Goal: Task Accomplishment & Management: Manage account settings

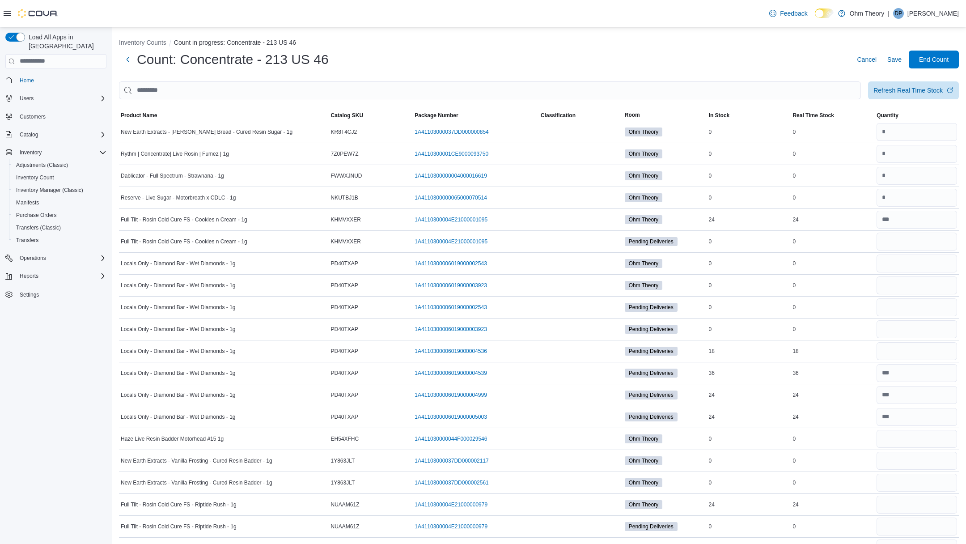
scroll to position [167, 0]
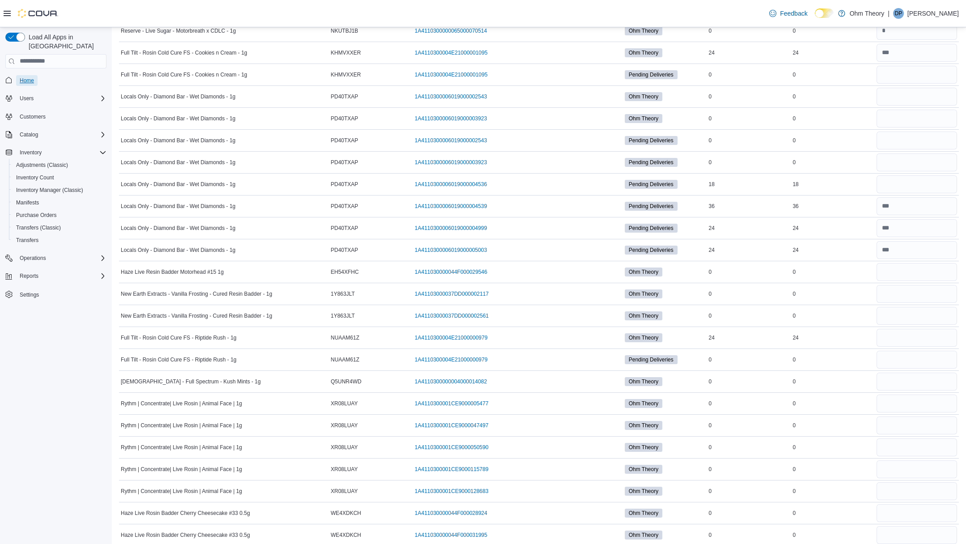
click at [37, 75] on link "Home" at bounding box center [26, 80] width 21 height 11
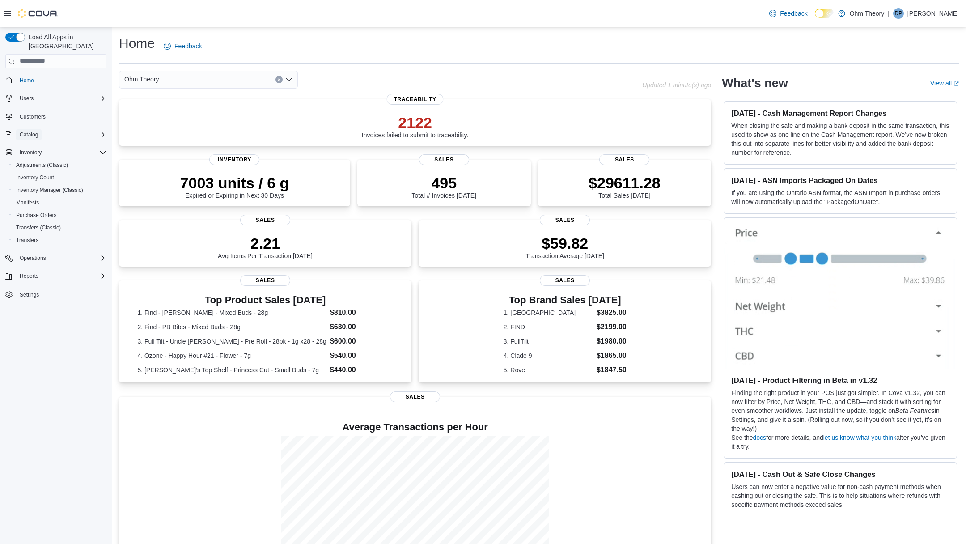
click at [27, 131] on span "Catalog" at bounding box center [29, 134] width 18 height 7
click at [43, 156] on span "My Catalog (Classic)" at bounding box center [41, 159] width 50 height 7
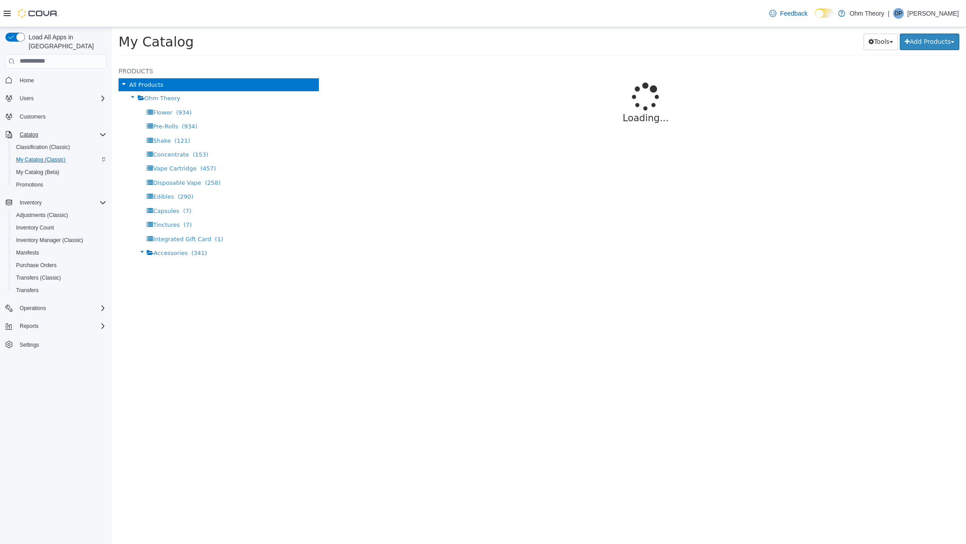
select select "**********"
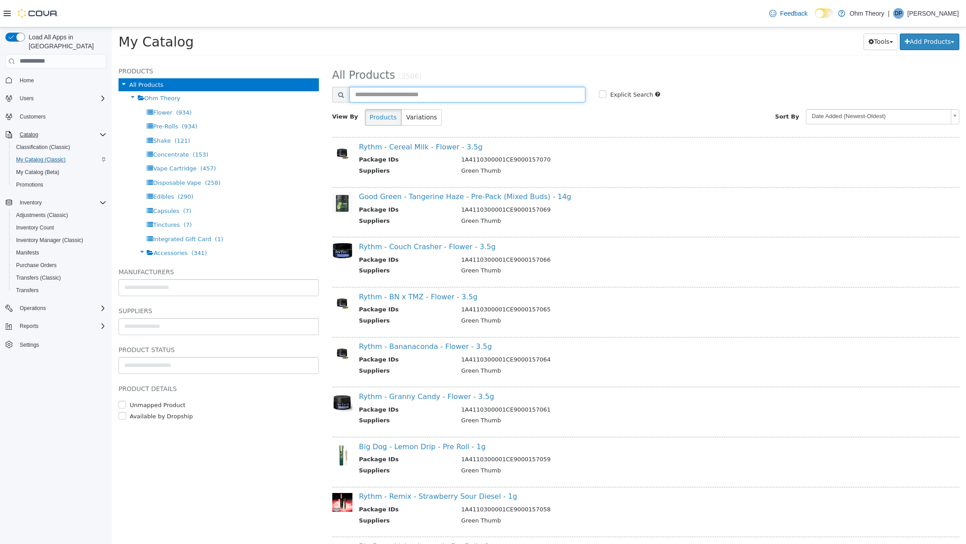
click at [407, 93] on input "text" at bounding box center [467, 94] width 237 height 16
type input "**********"
select select "**********"
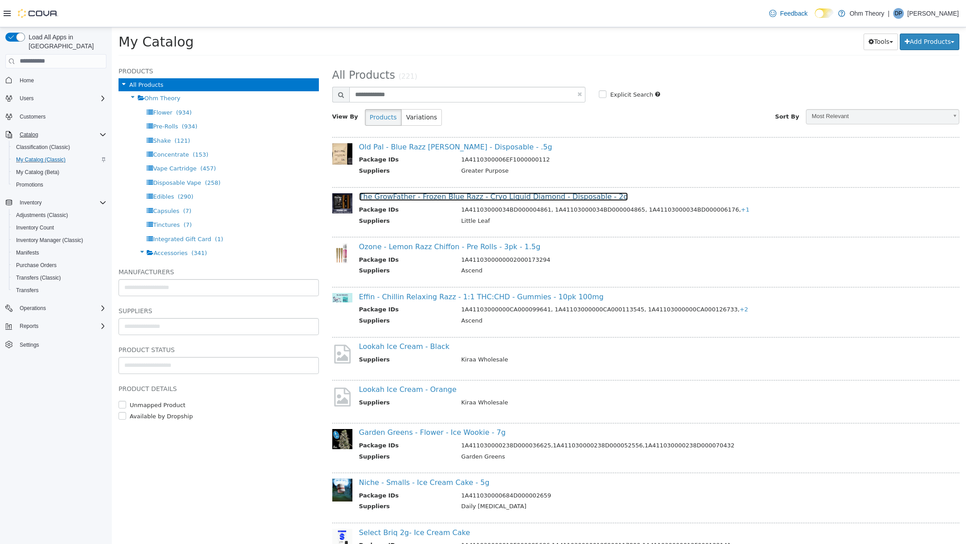
click at [453, 198] on link "The GrowFather - Frozen Blue Razz - Cryo Liquid Diamond - Disposable - 2g" at bounding box center [493, 196] width 269 height 8
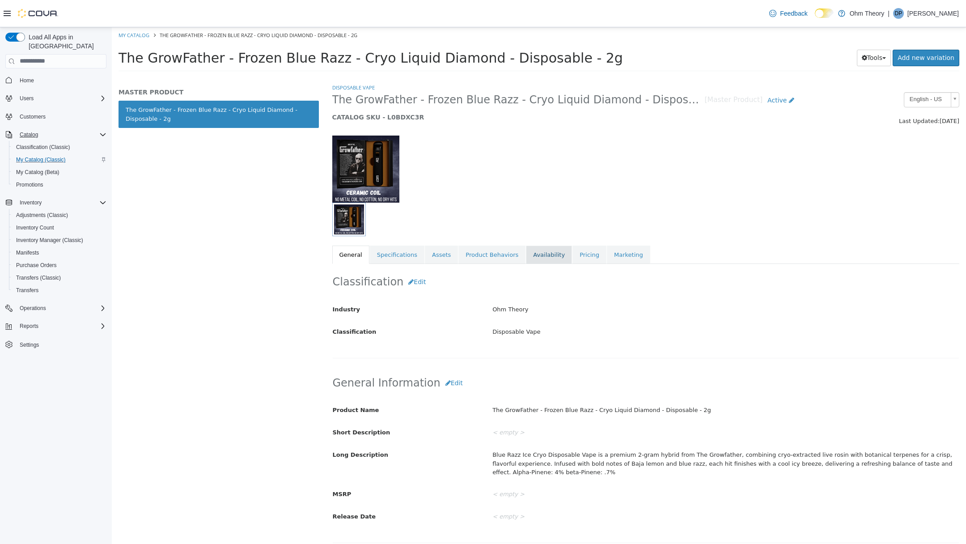
click at [531, 259] on link "Availability" at bounding box center [549, 254] width 46 height 19
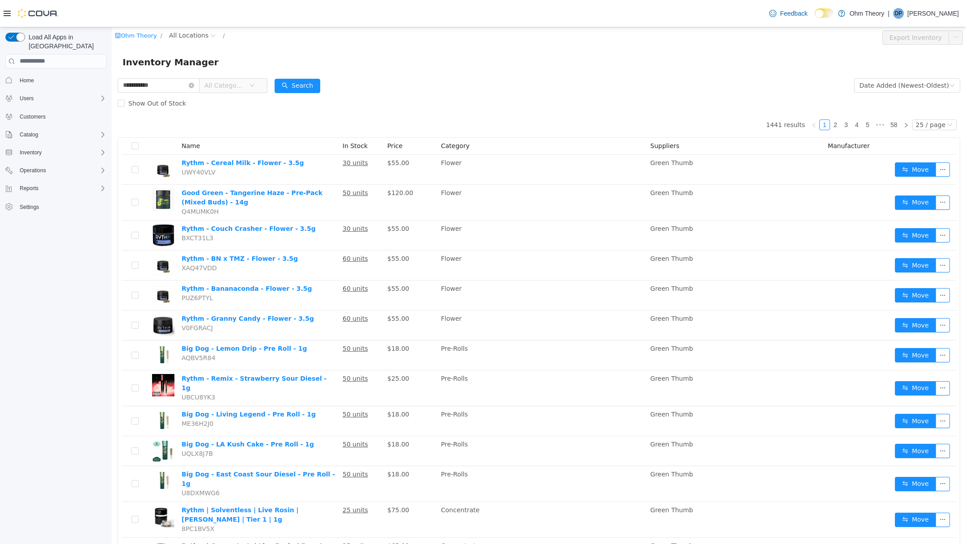
click at [238, 89] on span "All Categories" at bounding box center [224, 85] width 41 height 9
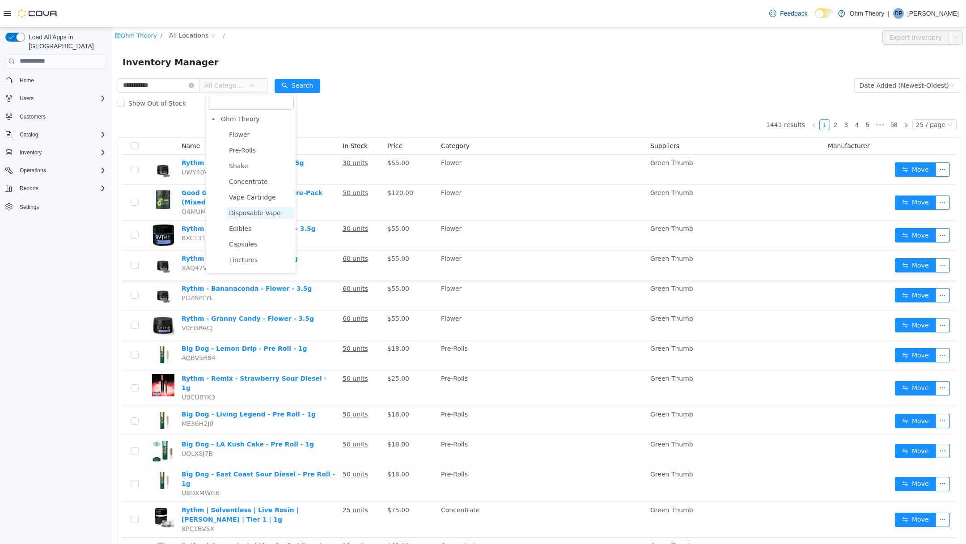
click at [256, 215] on span "Disposable Vape" at bounding box center [255, 212] width 52 height 7
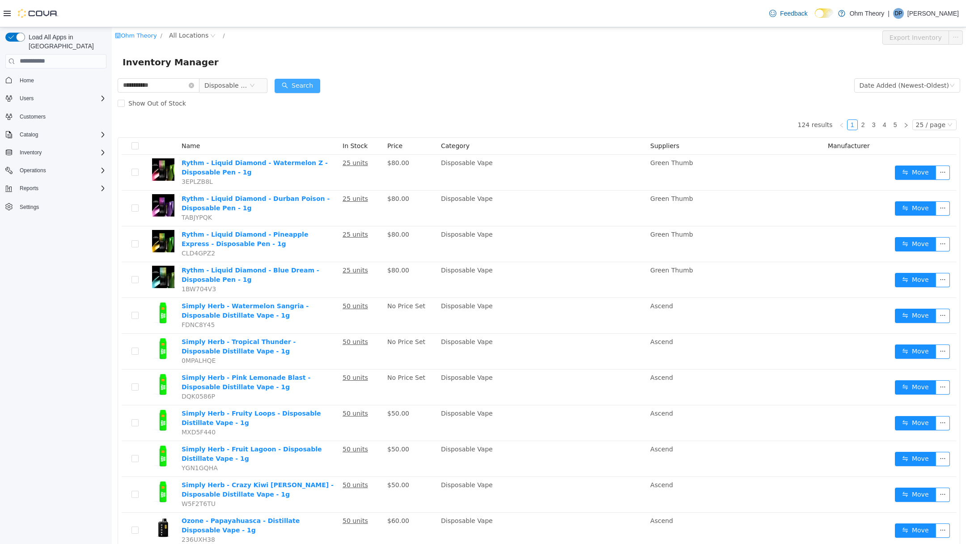
click at [297, 83] on button "Search" at bounding box center [298, 85] width 46 height 14
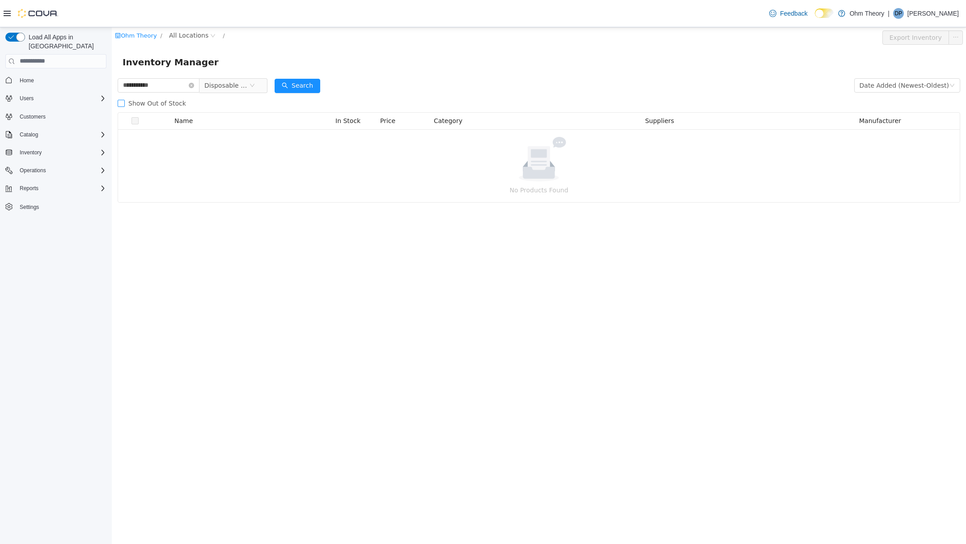
click at [125, 100] on span "Show Out of Stock" at bounding box center [157, 102] width 65 height 7
click at [301, 82] on button "Search" at bounding box center [298, 85] width 46 height 14
click at [300, 87] on button "Search" at bounding box center [298, 85] width 46 height 14
click at [154, 89] on input "**********" at bounding box center [159, 85] width 82 height 14
type input "**********"
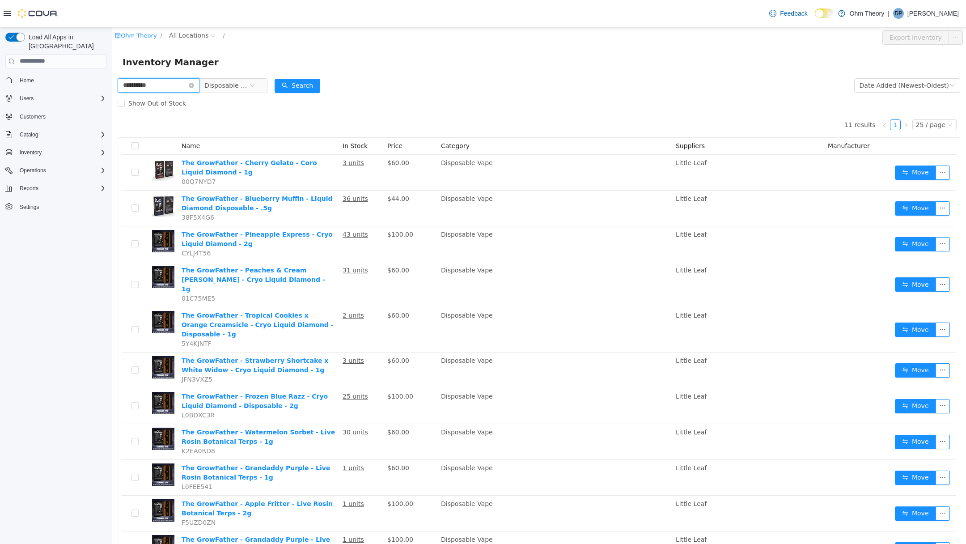
scroll to position [37, 0]
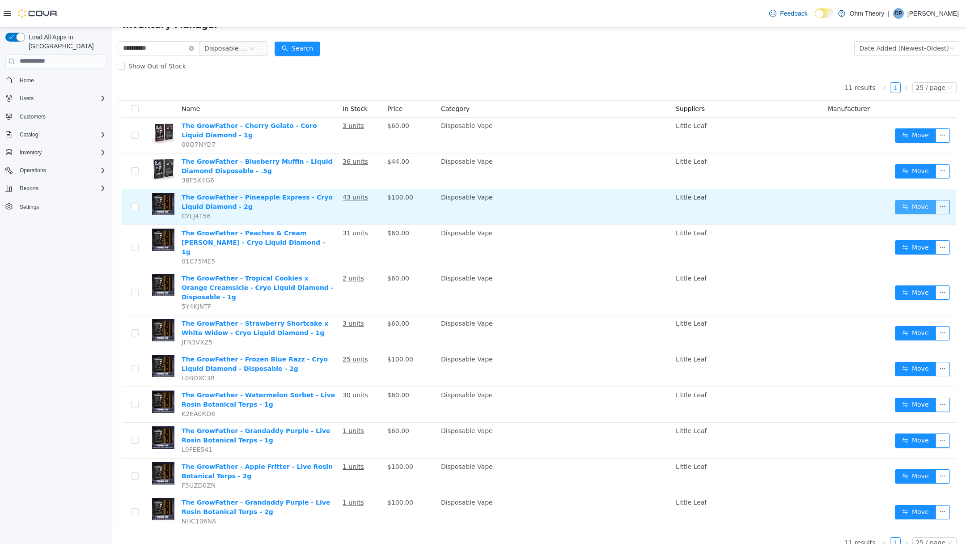
click at [918, 204] on button "Move" at bounding box center [915, 207] width 41 height 14
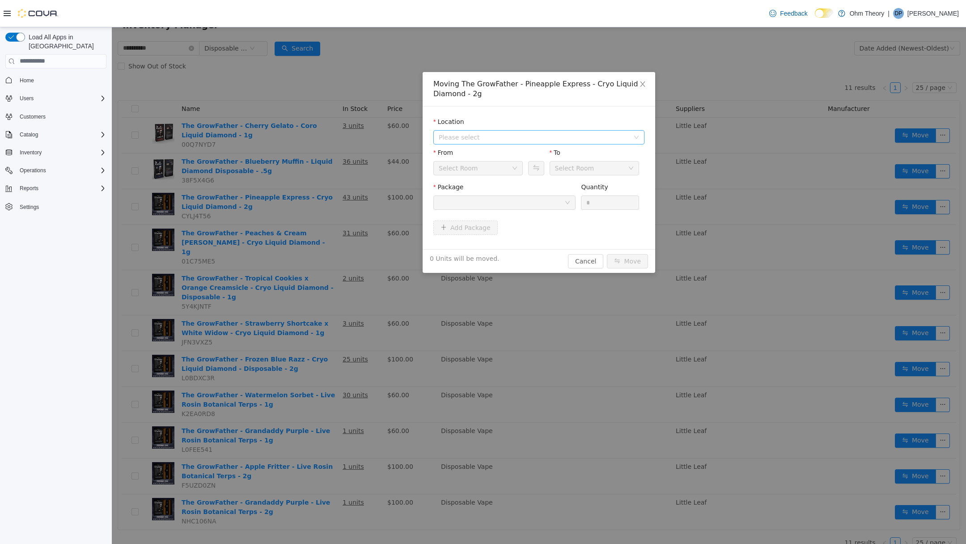
click at [495, 140] on span "Please select" at bounding box center [534, 136] width 191 height 9
click at [498, 172] on span "213 US 46" at bounding box center [548, 169] width 189 height 12
click at [542, 202] on div at bounding box center [502, 201] width 126 height 13
click at [515, 260] on strong "1A41103000034BD000007265" at bounding box center [492, 258] width 106 height 7
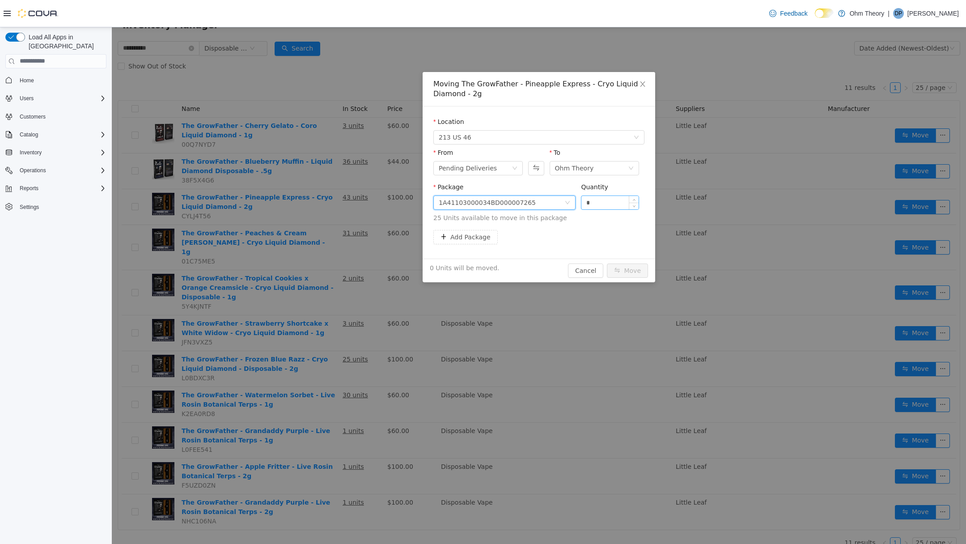
click at [620, 202] on input "*" at bounding box center [610, 201] width 57 height 13
type input "**"
click at [622, 267] on button "Move" at bounding box center [627, 270] width 41 height 14
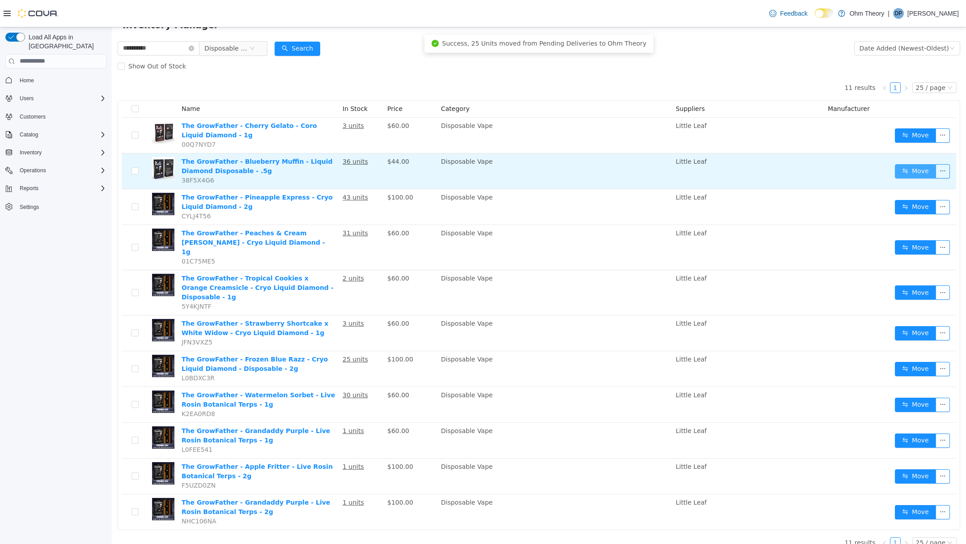
click at [901, 175] on button "Move" at bounding box center [915, 171] width 41 height 14
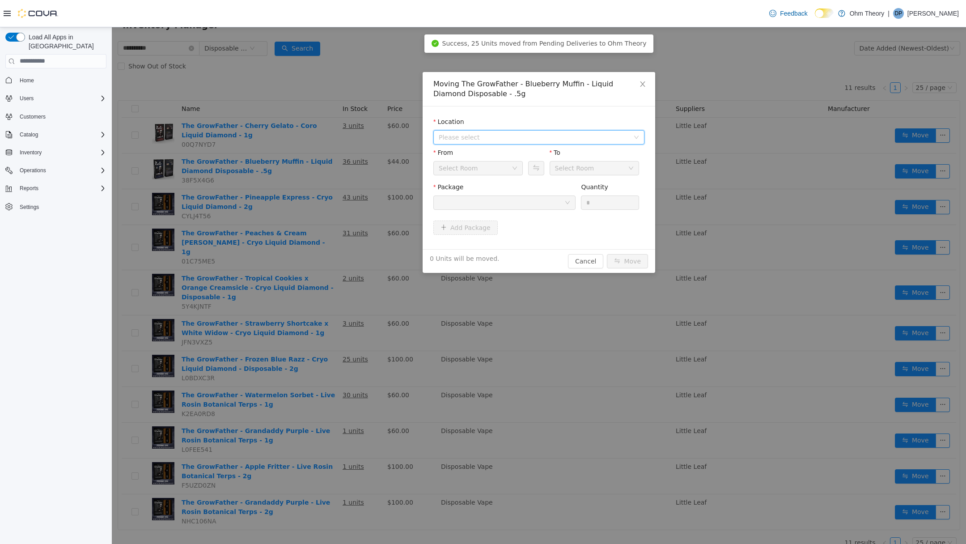
click at [481, 139] on span "Please select" at bounding box center [534, 136] width 191 height 9
click at [484, 164] on span "213 US 46" at bounding box center [548, 169] width 189 height 12
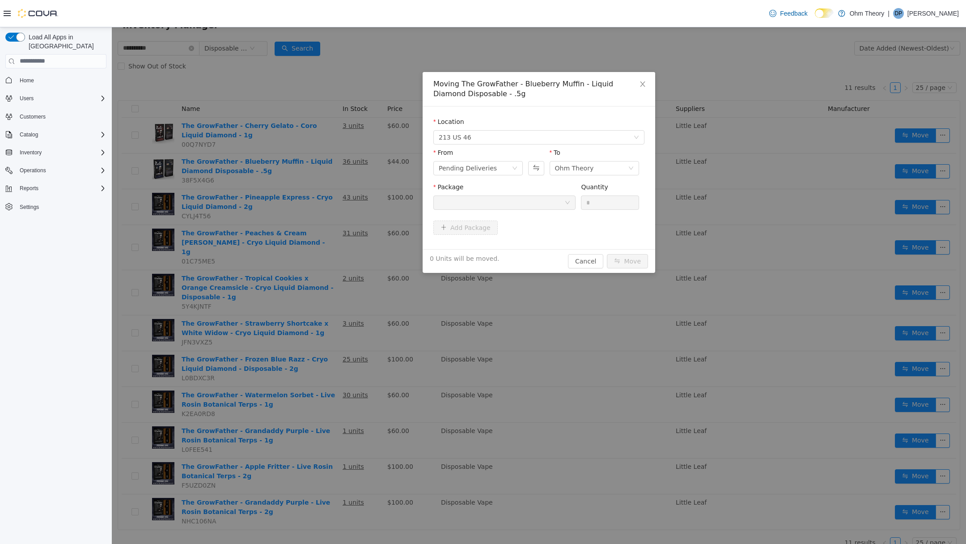
click at [450, 200] on div at bounding box center [502, 201] width 126 height 13
click at [473, 168] on div "Pending Deliveries" at bounding box center [468, 167] width 58 height 13
click at [497, 225] on li "Pending Deliveries" at bounding box center [477, 228] width 89 height 14
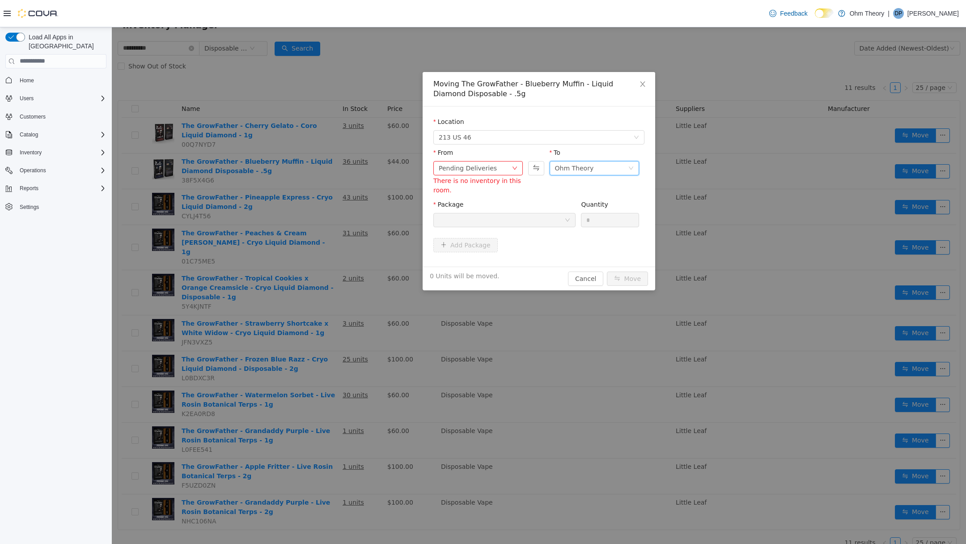
click at [577, 167] on div "Ohm Theory" at bounding box center [574, 167] width 39 height 13
click at [514, 204] on div "Package" at bounding box center [504, 206] width 142 height 13
click at [543, 217] on div at bounding box center [502, 219] width 126 height 13
click at [584, 279] on button "Cancel" at bounding box center [585, 278] width 35 height 14
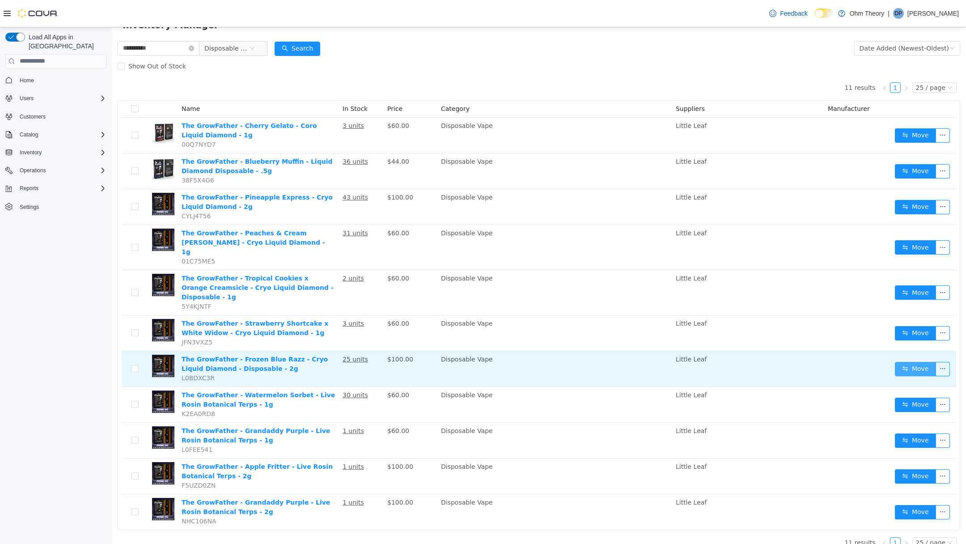
click at [919, 363] on button "Move" at bounding box center [915, 368] width 41 height 14
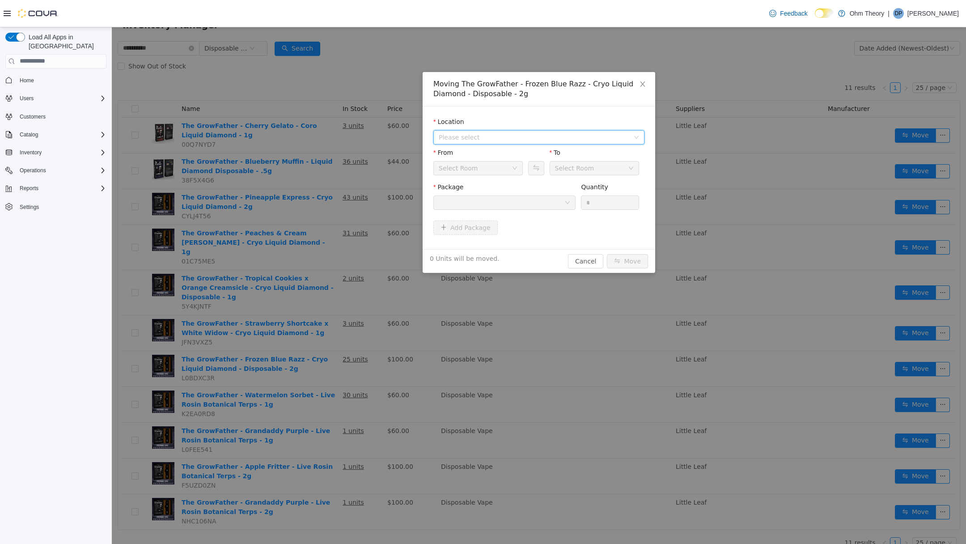
click at [456, 140] on span "Please select" at bounding box center [534, 136] width 191 height 9
click at [462, 166] on span "213 US 46" at bounding box center [472, 169] width 33 height 7
click at [518, 207] on div at bounding box center [502, 201] width 126 height 13
click at [508, 249] on li "1A41103000034BD000007263 Quantity : 25 Units" at bounding box center [504, 239] width 142 height 24
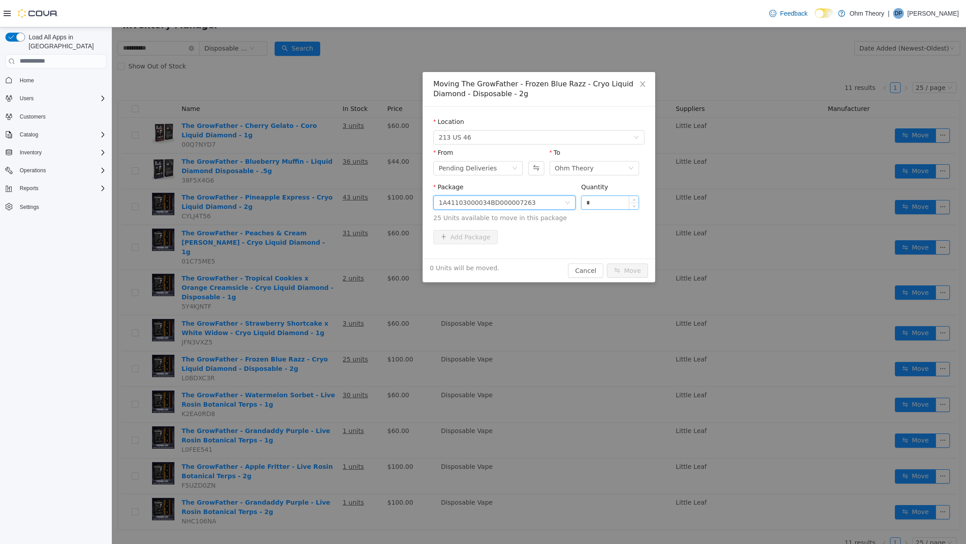
click at [599, 207] on input "*" at bounding box center [610, 201] width 57 height 13
type input "**"
click at [629, 265] on button "Move" at bounding box center [627, 270] width 41 height 14
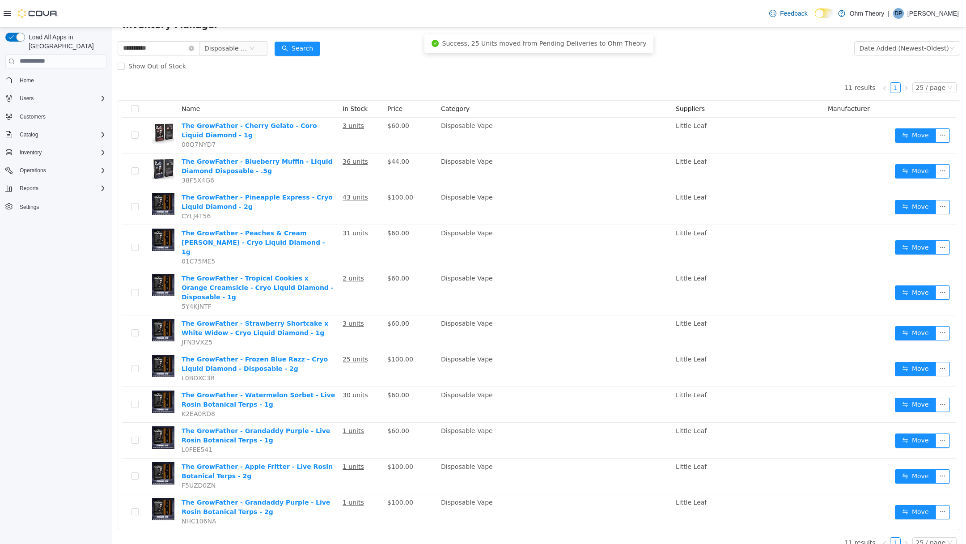
scroll to position [0, 0]
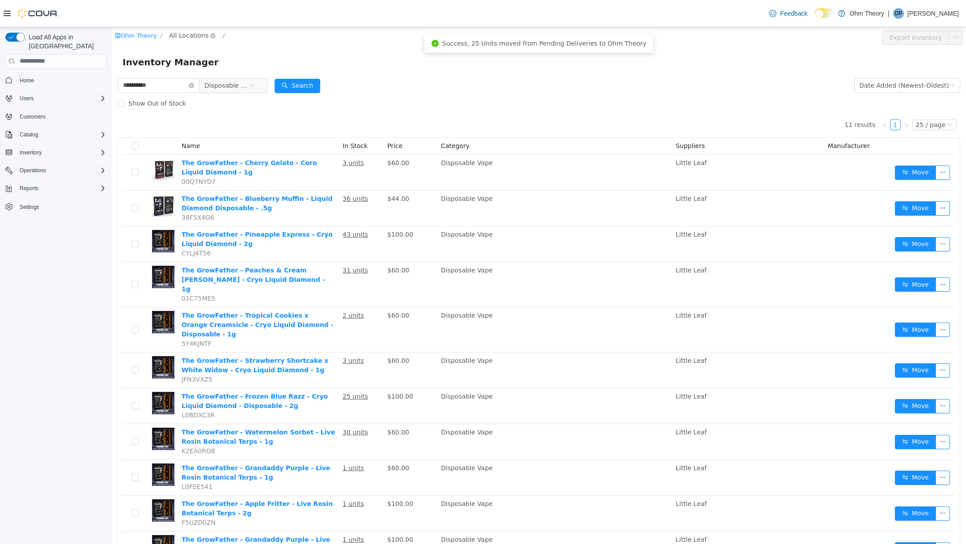
click at [184, 36] on span "All Locations" at bounding box center [188, 35] width 39 height 10
click at [195, 78] on span "213 US 46" at bounding box center [211, 83] width 51 height 12
click at [234, 38] on div "All Rooms" at bounding box center [241, 36] width 31 height 13
click at [250, 99] on li "Pending Deliveries" at bounding box center [246, 98] width 54 height 14
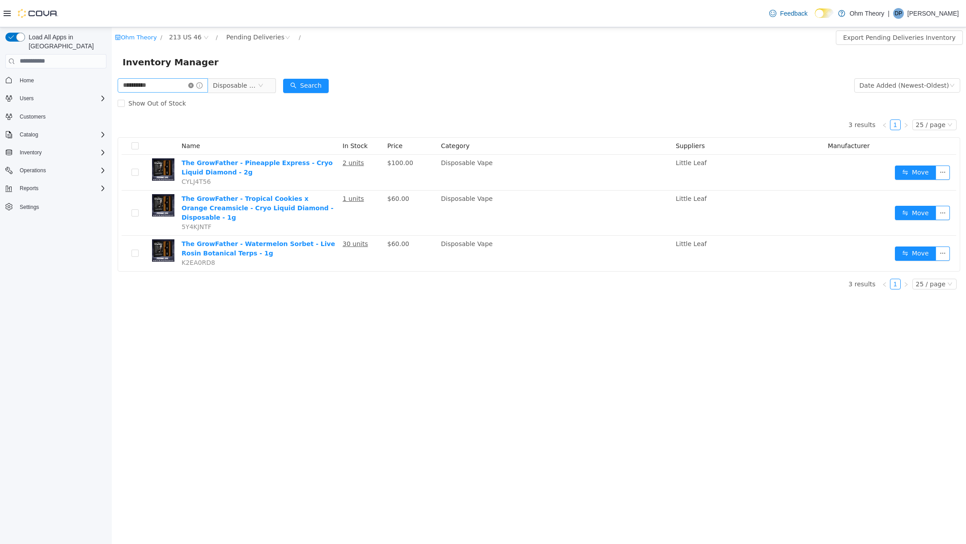
click at [194, 84] on icon "icon: close-circle" at bounding box center [190, 84] width 5 height 5
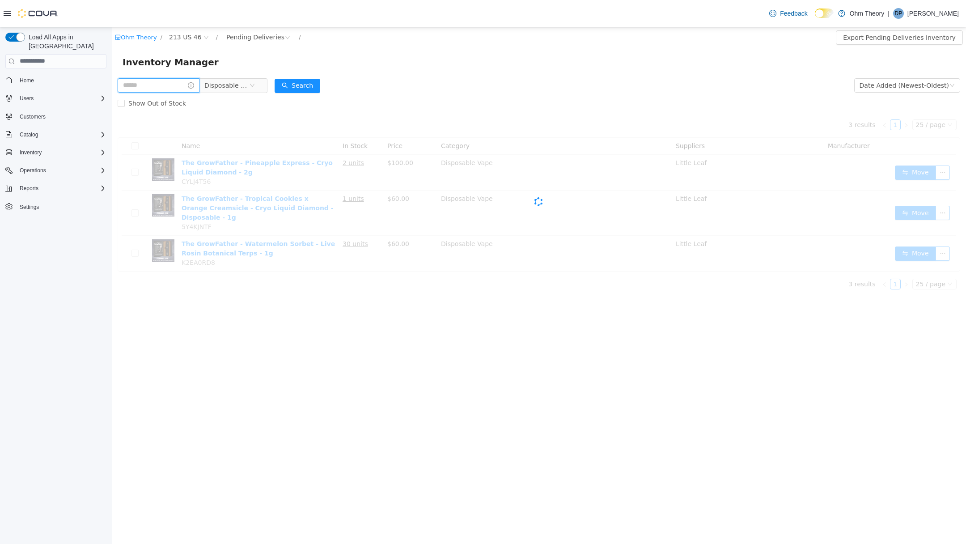
click at [172, 84] on input "text" at bounding box center [159, 85] width 82 height 14
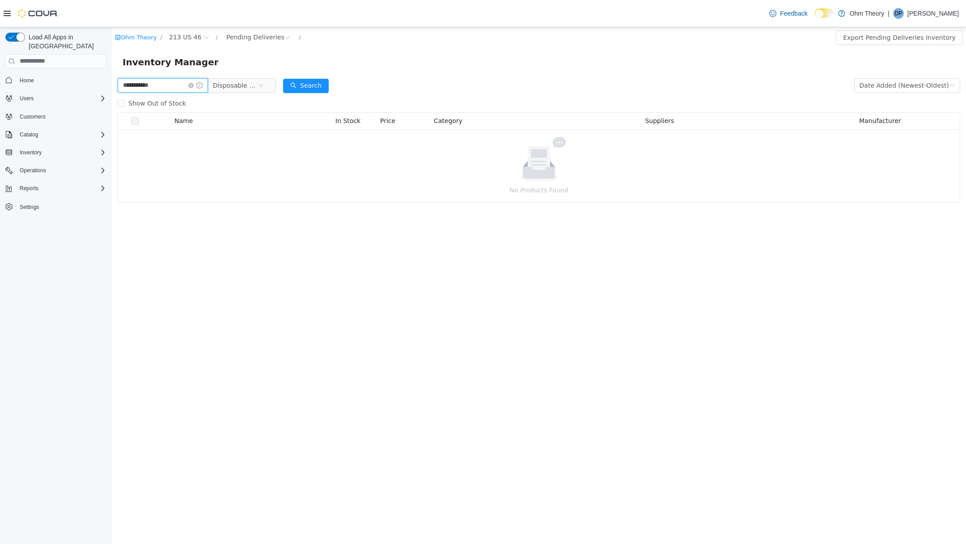
click at [159, 88] on input "**********" at bounding box center [163, 85] width 90 height 14
type input "**********"
click at [221, 85] on span "Disposable Vape" at bounding box center [235, 84] width 45 height 13
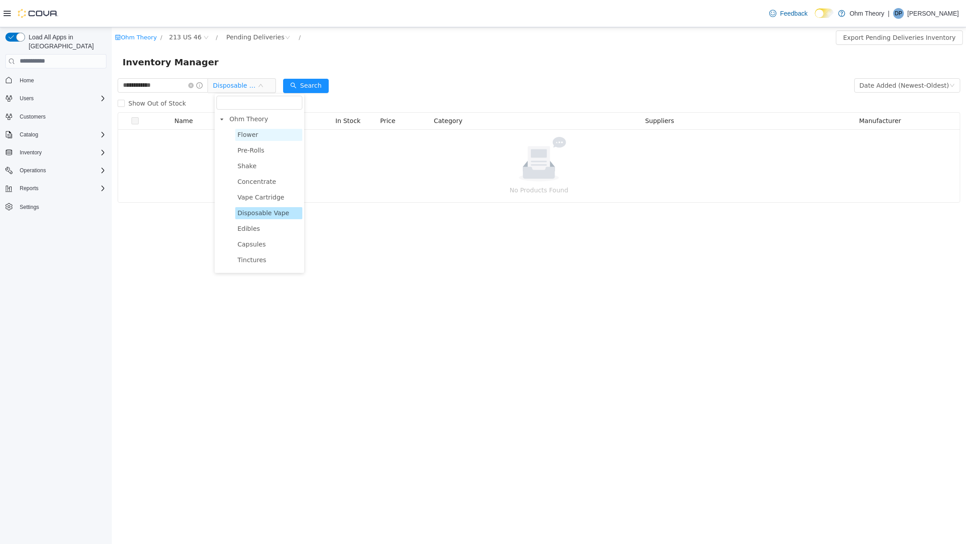
click at [236, 139] on span "Flower" at bounding box center [268, 134] width 67 height 12
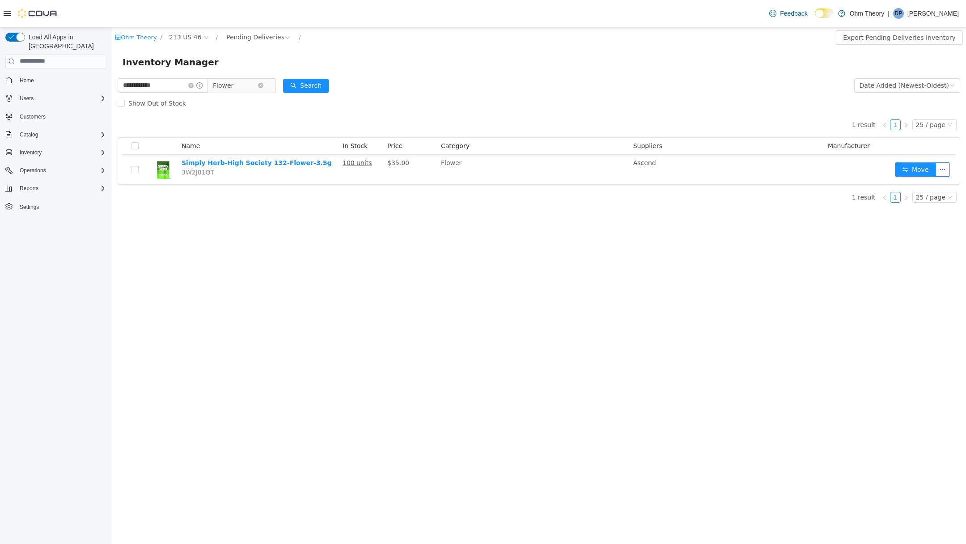
click at [248, 89] on span "Flower" at bounding box center [235, 84] width 45 height 13
click at [318, 86] on button "Search" at bounding box center [306, 85] width 46 height 14
click at [194, 86] on icon "icon: close-circle" at bounding box center [190, 84] width 5 height 5
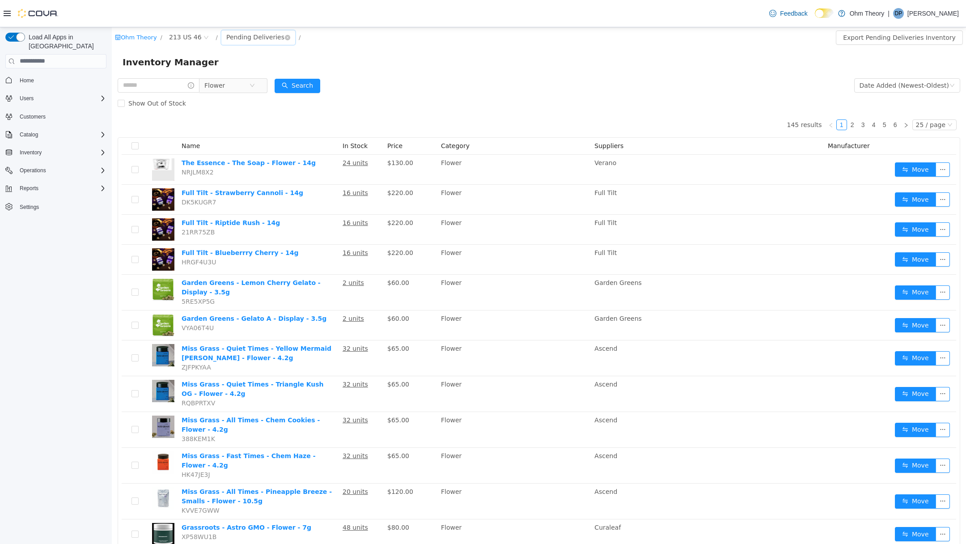
click at [256, 34] on div "Pending Deliveries" at bounding box center [255, 36] width 58 height 13
click at [261, 95] on li "Pending Deliveries" at bounding box center [253, 98] width 69 height 14
click at [308, 84] on button "Search" at bounding box center [298, 85] width 46 height 14
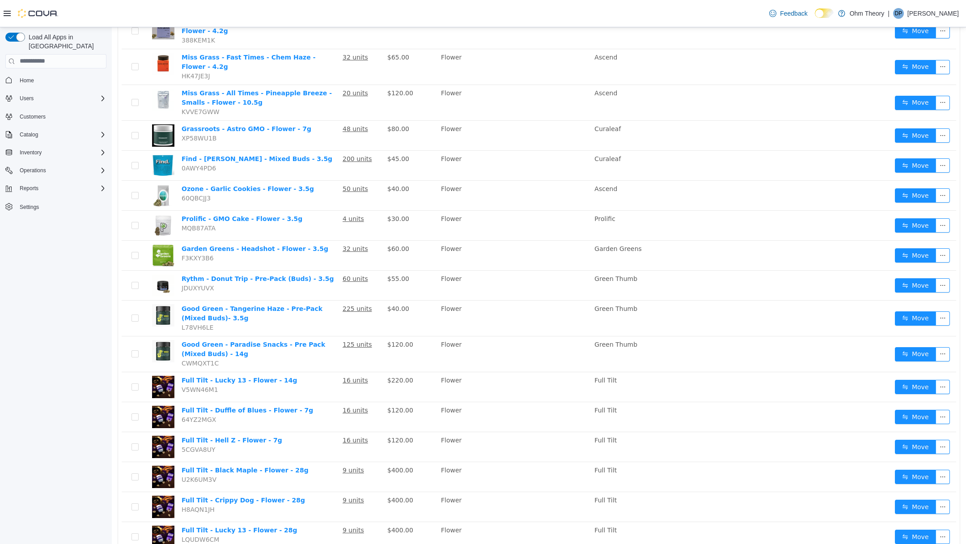
scroll to position [428, 0]
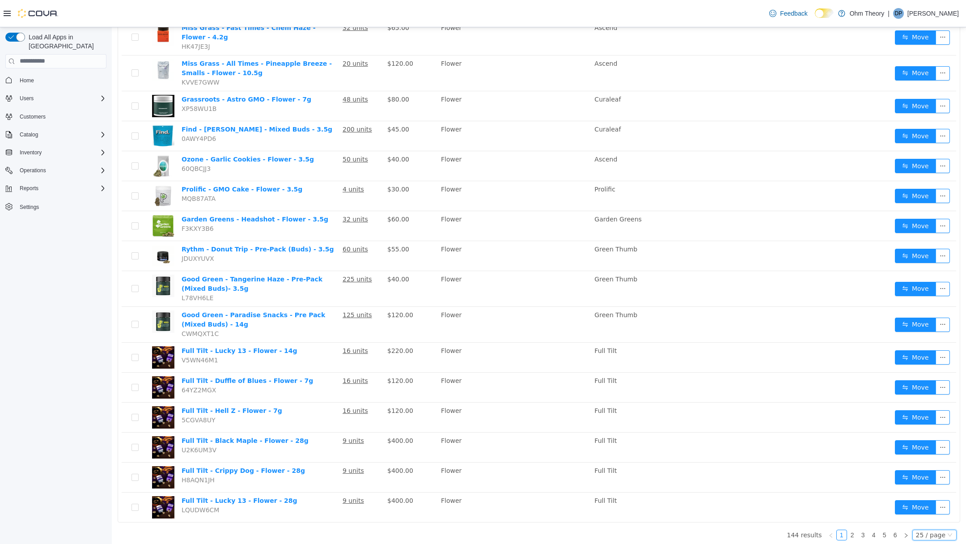
click at [940, 531] on div "25 / page" at bounding box center [931, 535] width 30 height 10
click at [932, 520] on li "50 / page" at bounding box center [936, 517] width 43 height 14
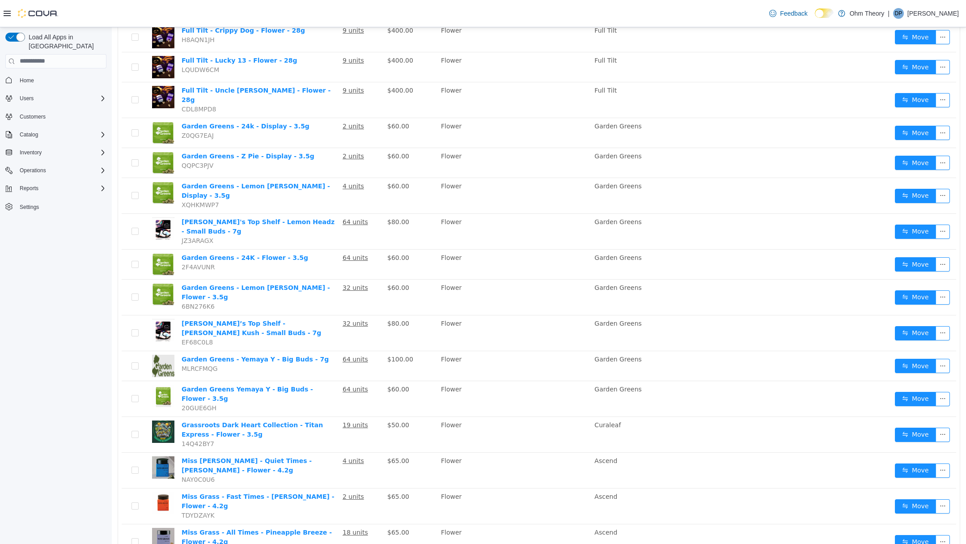
scroll to position [1221, 0]
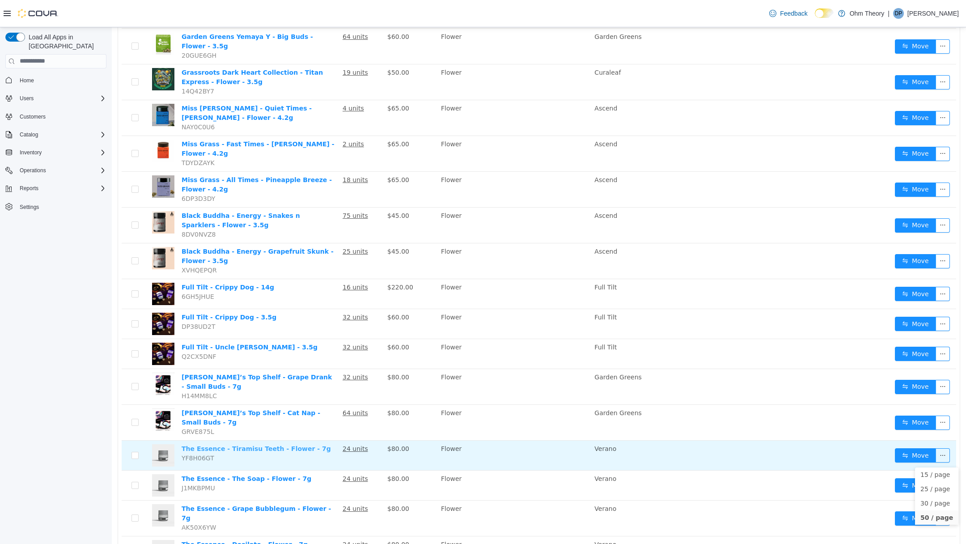
click at [254, 445] on link "The Essence - Tiramisu Teeth - Flower - 7g" at bounding box center [256, 448] width 149 height 7
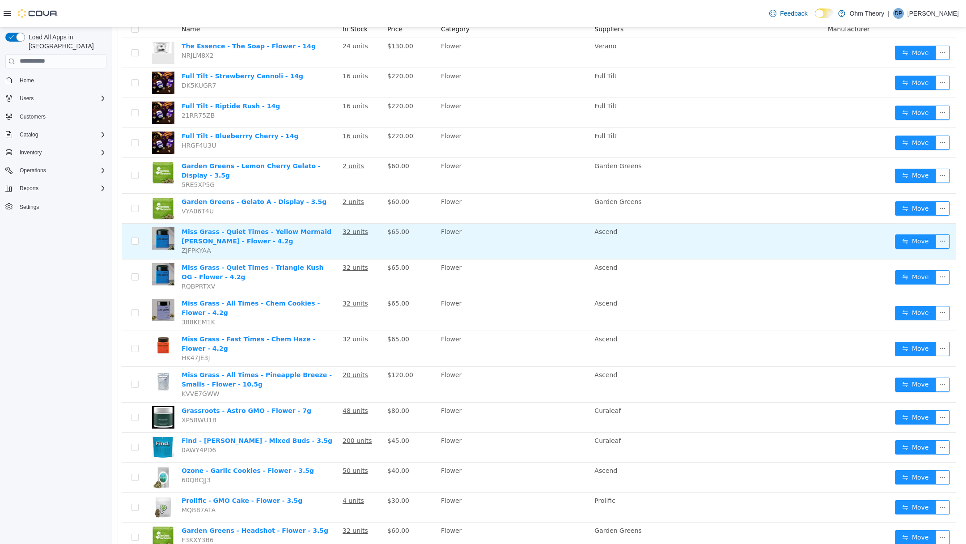
scroll to position [0, 0]
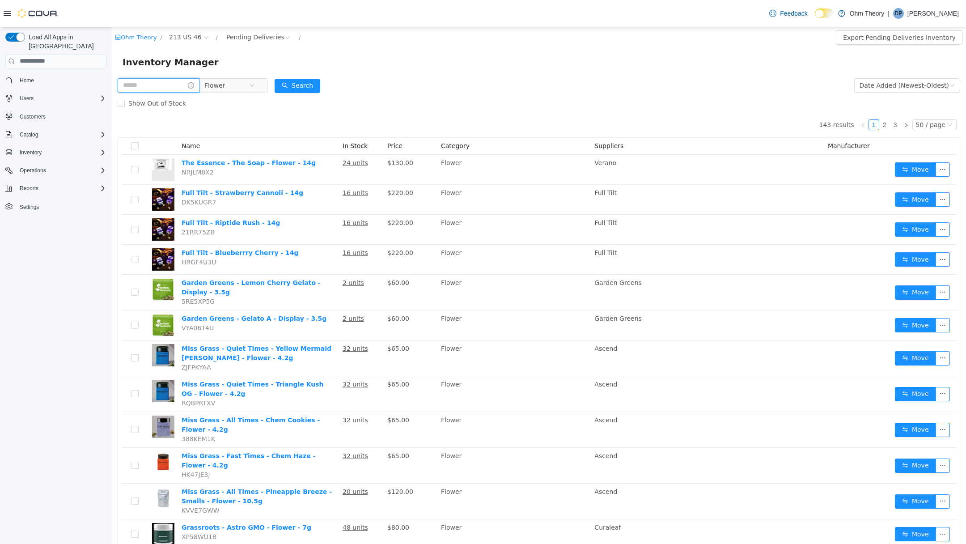
click at [150, 88] on input "text" at bounding box center [159, 85] width 82 height 14
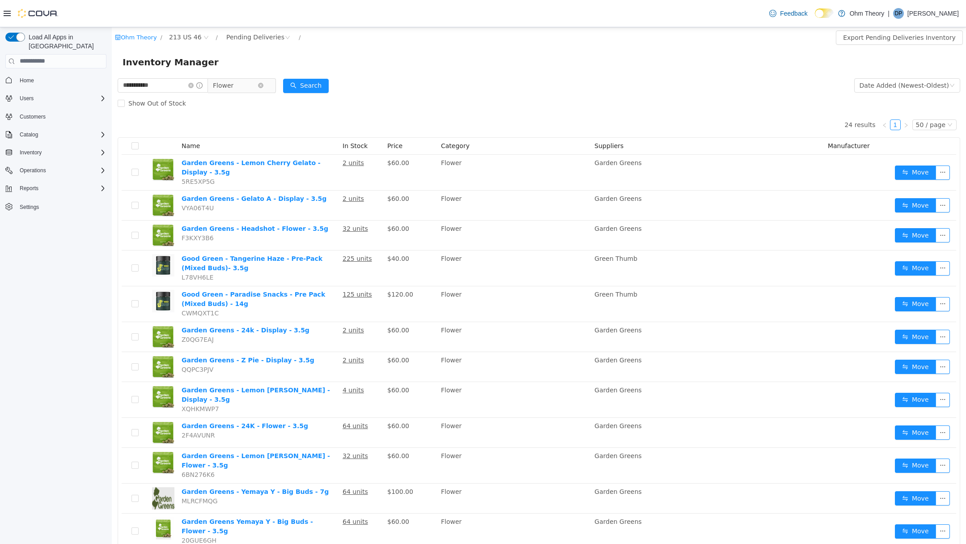
click at [233, 81] on span "Flower" at bounding box center [223, 84] width 21 height 13
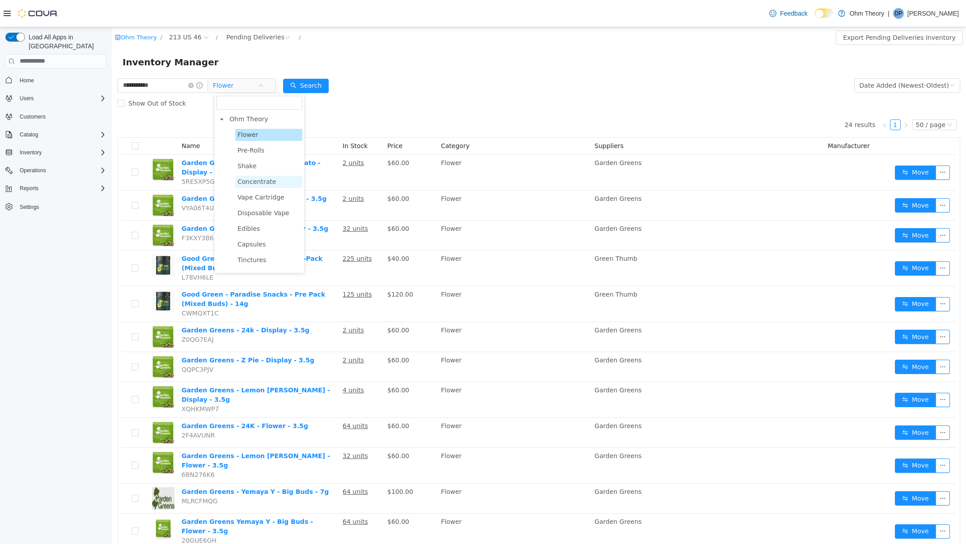
click at [259, 181] on span "Concentrate" at bounding box center [257, 181] width 38 height 7
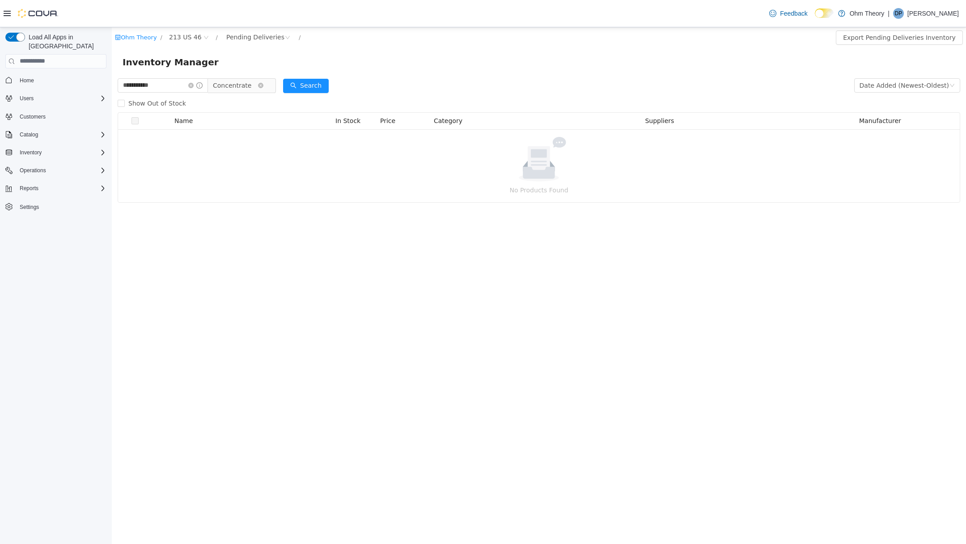
click at [246, 80] on span "Concentrate" at bounding box center [232, 84] width 38 height 13
click at [266, 199] on span "Vape Cartridge" at bounding box center [261, 196] width 47 height 7
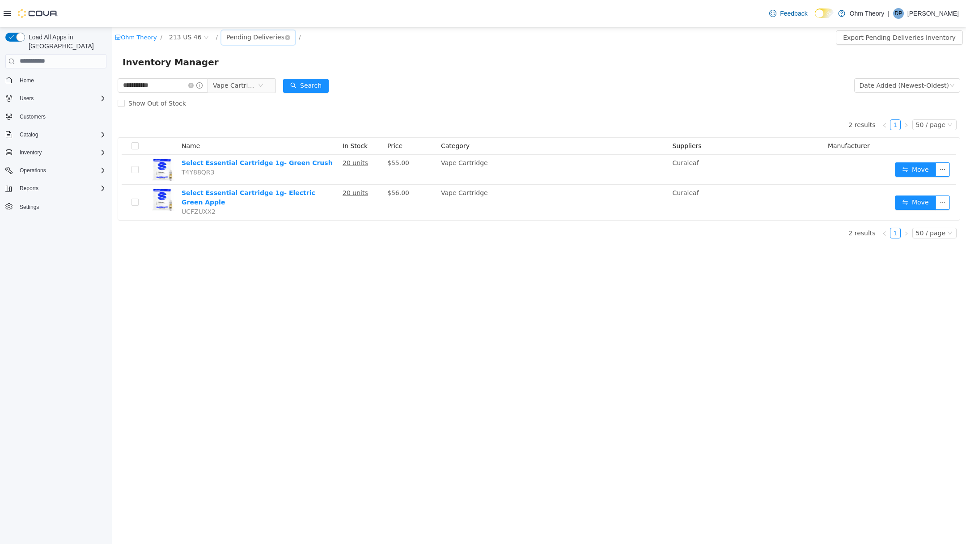
click at [238, 34] on div "Pending Deliveries" at bounding box center [255, 36] width 58 height 13
click at [285, 37] on icon "icon: close-circle" at bounding box center [287, 36] width 5 height 5
click at [298, 84] on button "Search" at bounding box center [306, 85] width 46 height 14
click at [143, 83] on input "**********" at bounding box center [163, 85] width 90 height 14
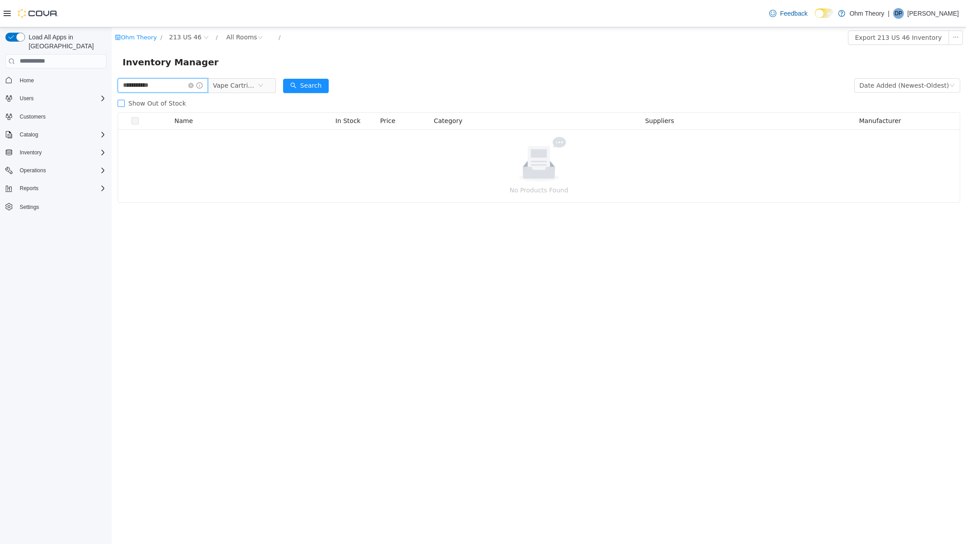
type input "**********"
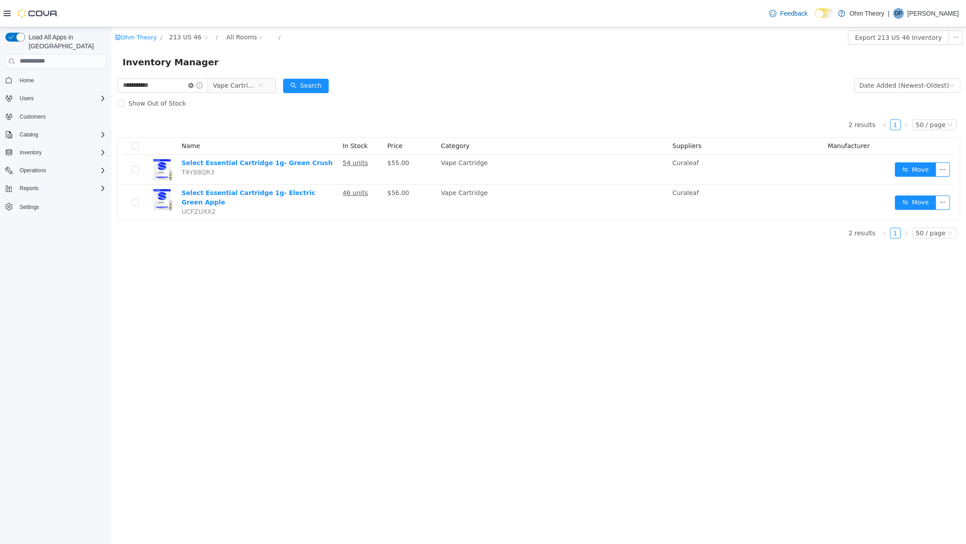
click at [194, 87] on icon "icon: close-circle" at bounding box center [190, 84] width 5 height 5
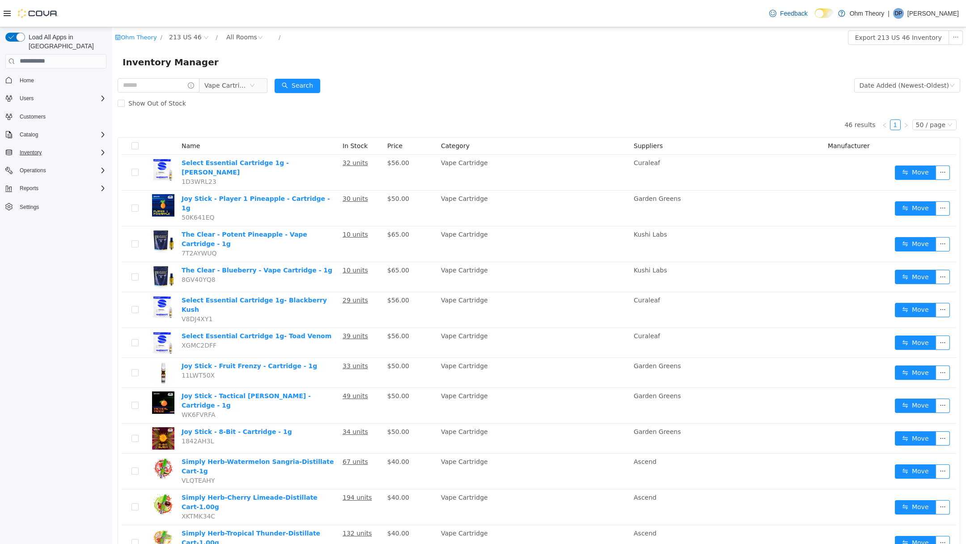
click at [59, 147] on div "Inventory" at bounding box center [61, 152] width 90 height 11
click at [48, 187] on span "Inventory Manager (Classic)" at bounding box center [49, 190] width 67 height 7
click at [34, 161] on span "Adjustments (Classic)" at bounding box center [42, 164] width 52 height 7
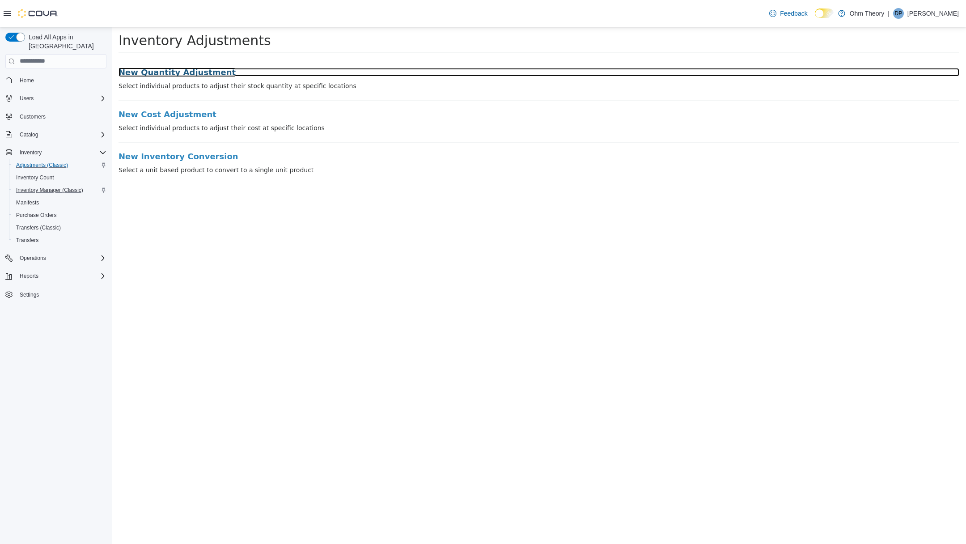
click at [154, 72] on h3 "New Quantity Adjustment" at bounding box center [539, 72] width 841 height 9
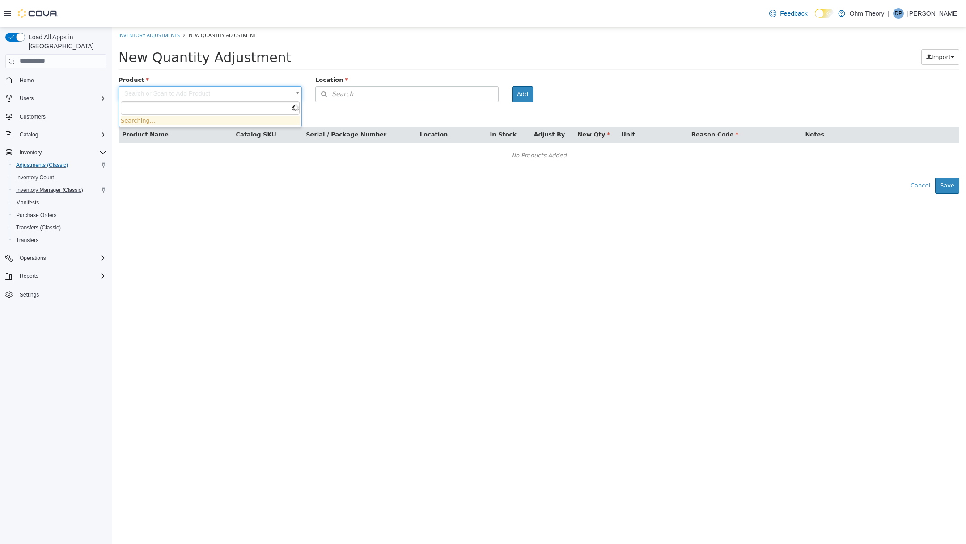
click at [243, 90] on body "× Inventory Adjustments New Quantity Adjustment New Quantity Adjustment Import …" at bounding box center [539, 110] width 854 height 166
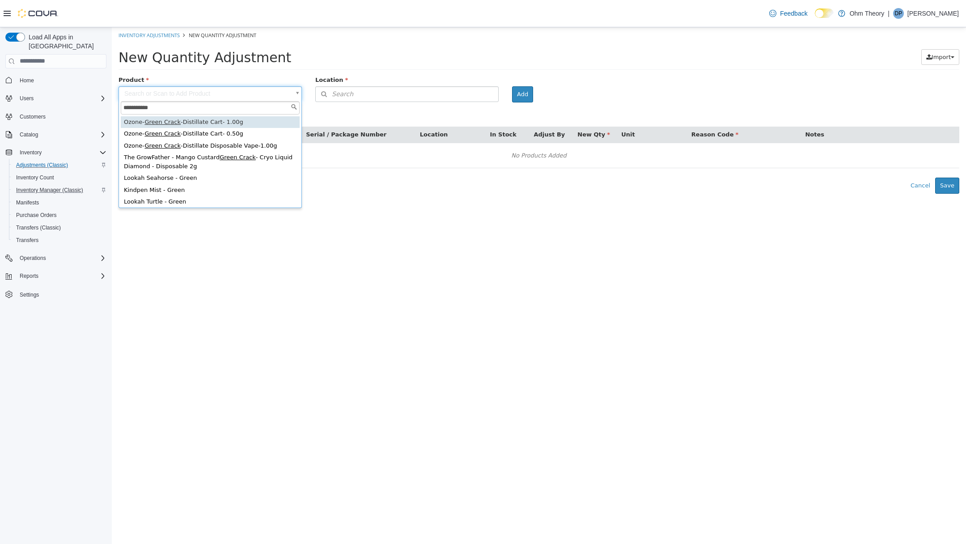
type input "**********"
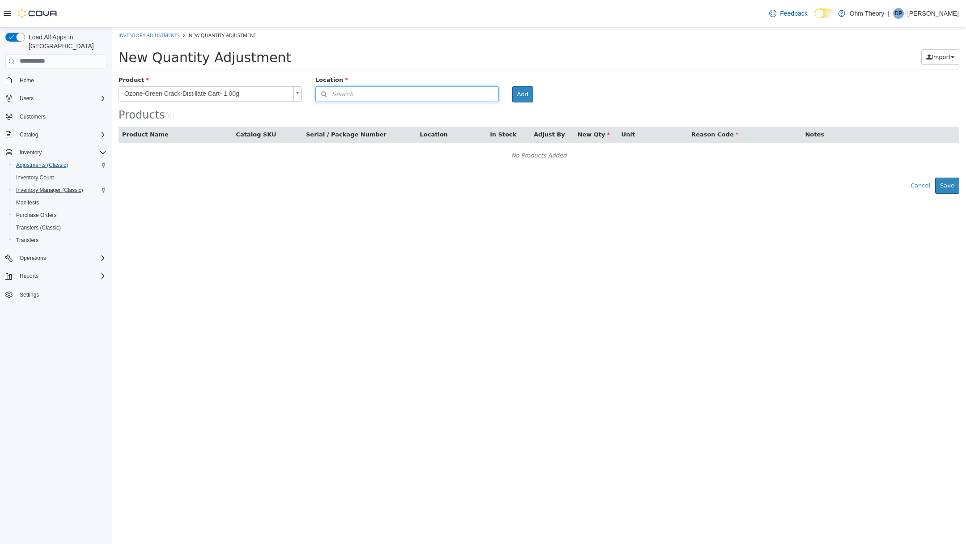
click at [365, 96] on button "Search" at bounding box center [406, 94] width 183 height 16
click at [473, 113] on span "or browse" at bounding box center [476, 109] width 44 height 15
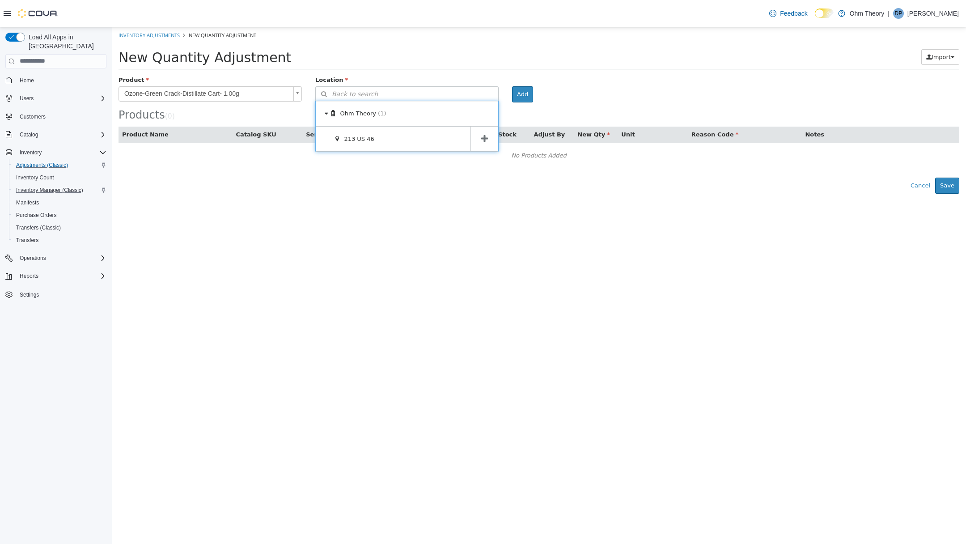
click at [484, 134] on icon at bounding box center [484, 138] width 7 height 8
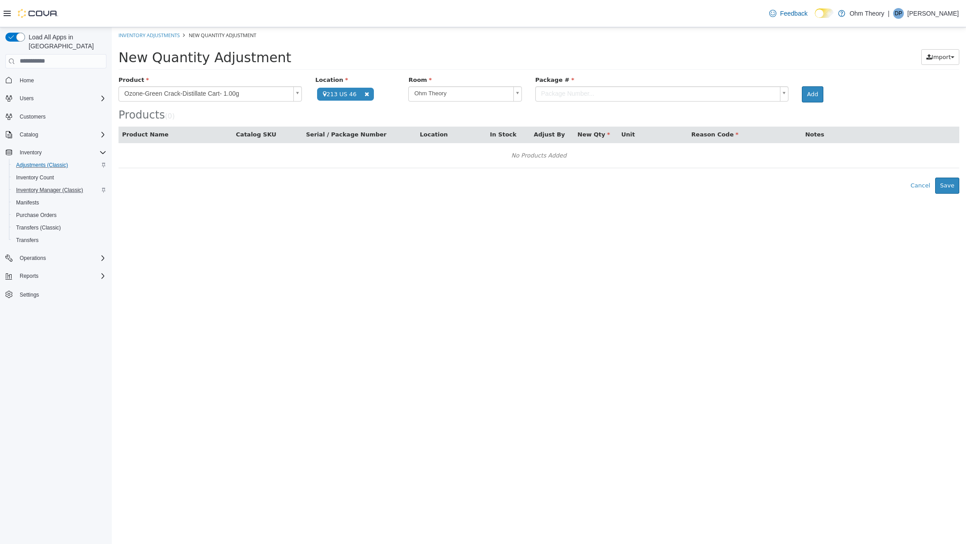
click at [603, 101] on div "Package Number..." at bounding box center [662, 94] width 254 height 16
click at [603, 98] on body "**********" at bounding box center [539, 110] width 854 height 166
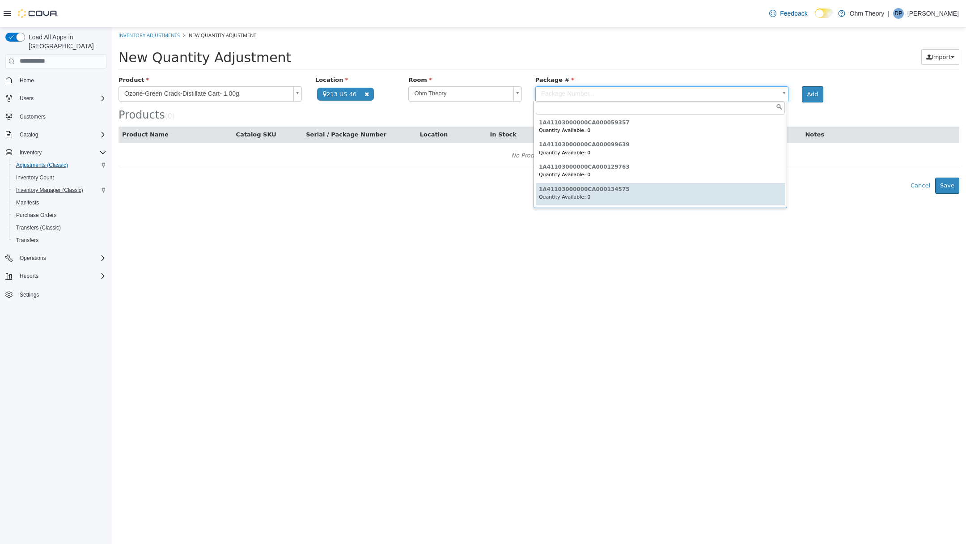
type input "**********"
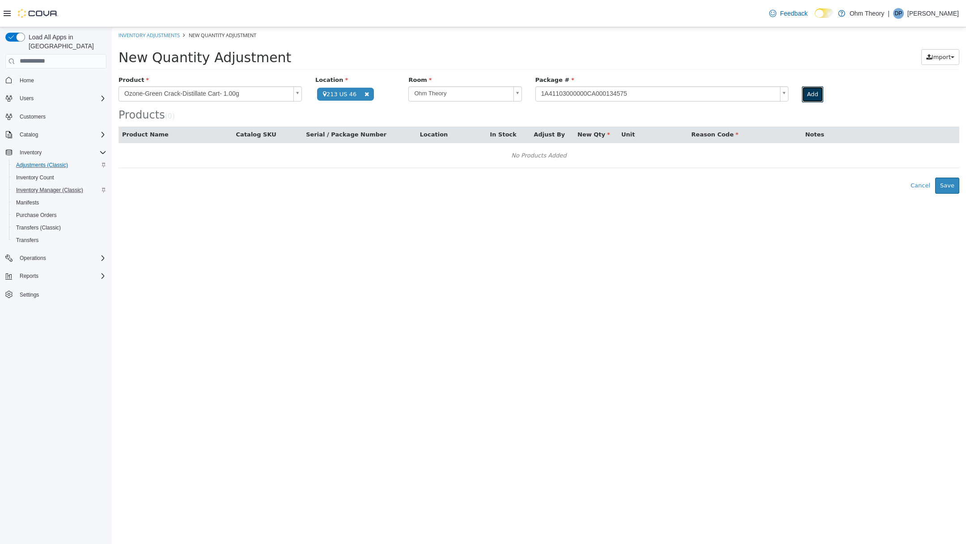
click at [803, 95] on button "Add" at bounding box center [812, 94] width 21 height 16
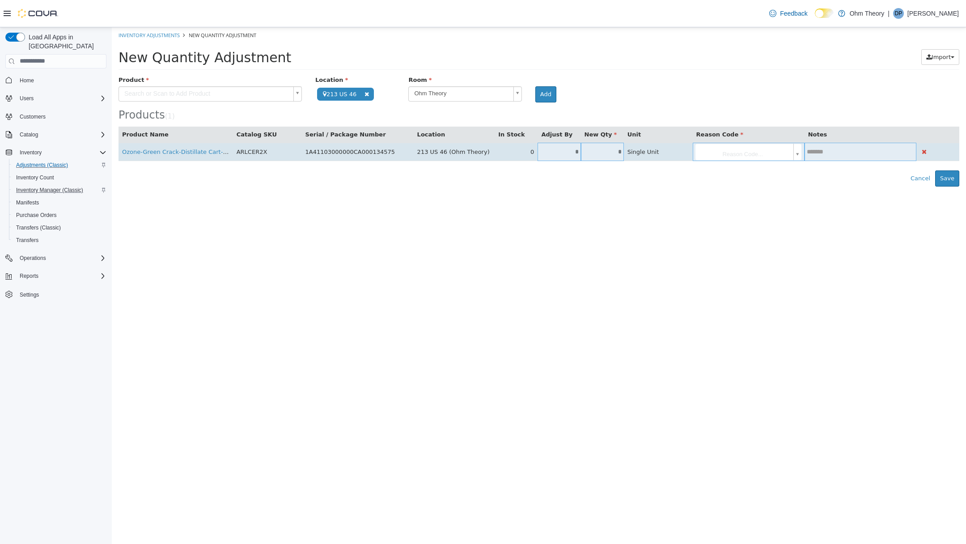
click at [611, 148] on input "*" at bounding box center [602, 151] width 43 height 7
type input "*"
click at [712, 144] on body "**********" at bounding box center [539, 106] width 854 height 159
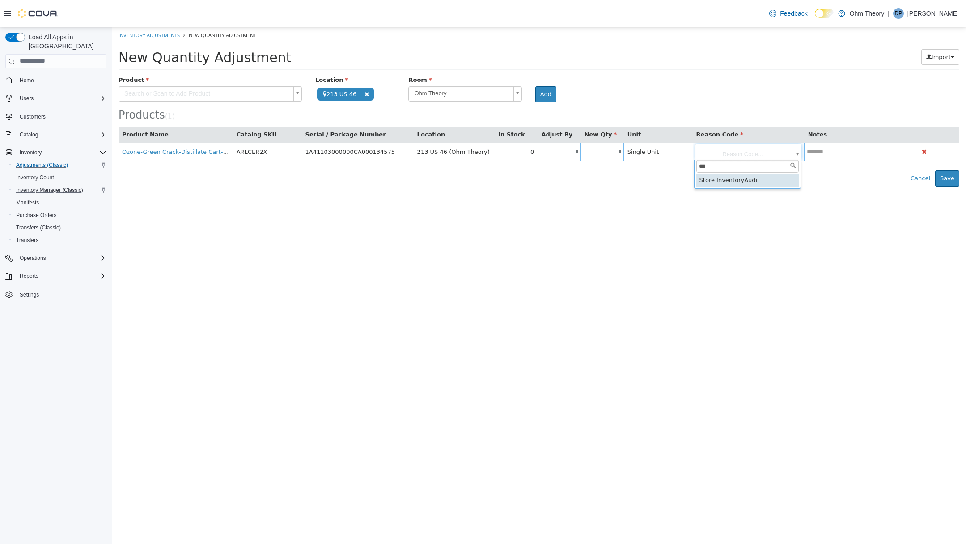
type input "***"
type input "**********"
click at [951, 176] on button "Save" at bounding box center [947, 178] width 24 height 16
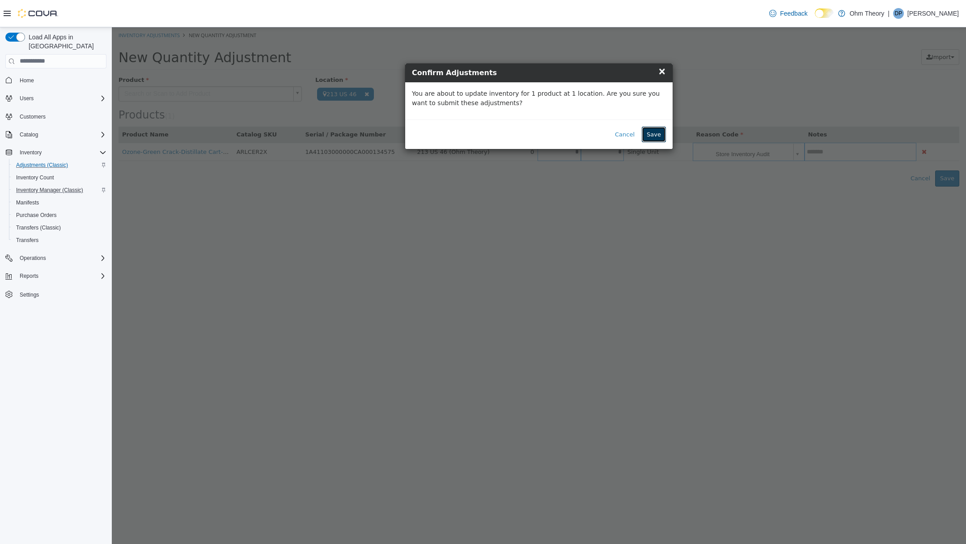
click at [654, 128] on button "Save" at bounding box center [654, 134] width 24 height 16
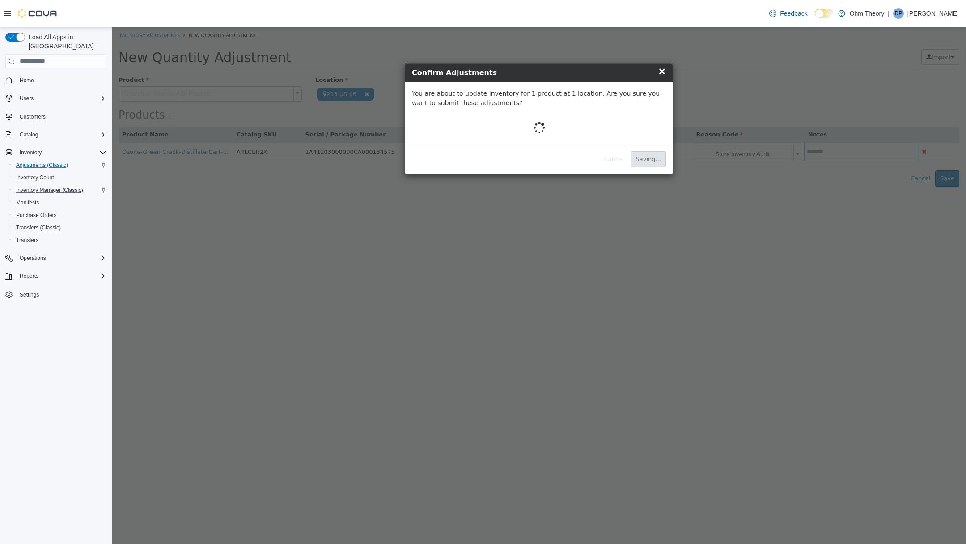
click at [555, 75] on h4 "Confirm Adjustments" at bounding box center [539, 72] width 254 height 11
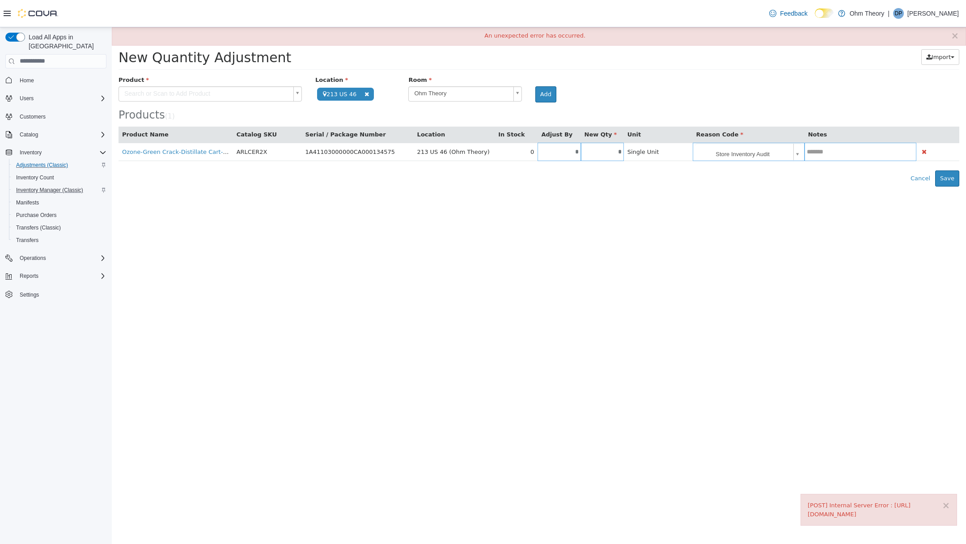
click at [753, 186] on html "**********" at bounding box center [539, 106] width 854 height 159
click at [948, 179] on button "Save" at bounding box center [947, 178] width 24 height 16
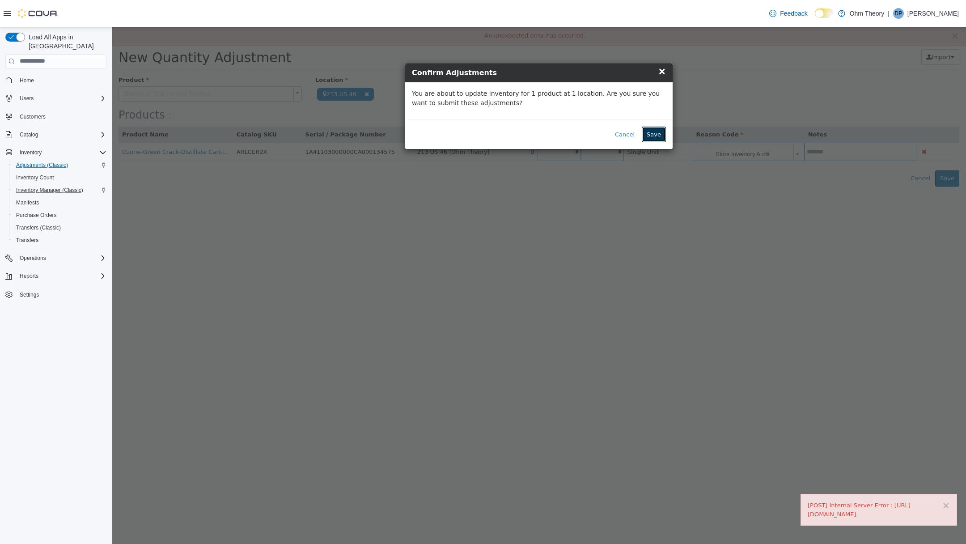
click at [654, 138] on button "Save" at bounding box center [654, 134] width 24 height 16
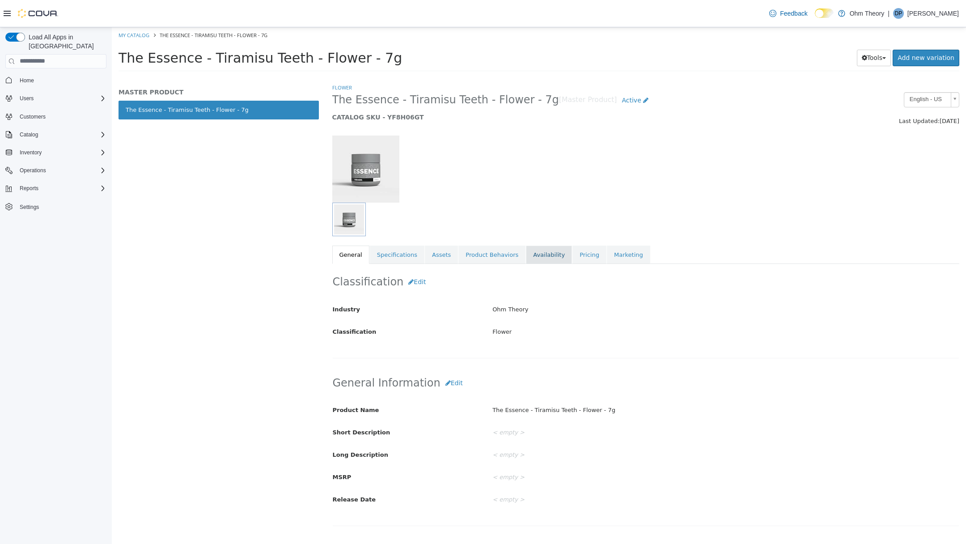
click at [530, 253] on link "Availability" at bounding box center [549, 254] width 46 height 19
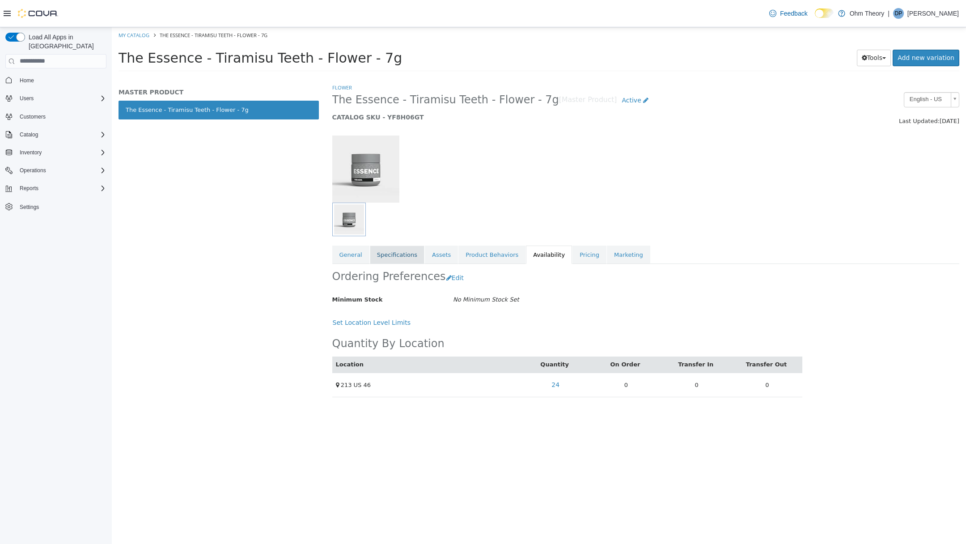
click at [386, 255] on link "Specifications" at bounding box center [397, 254] width 55 height 19
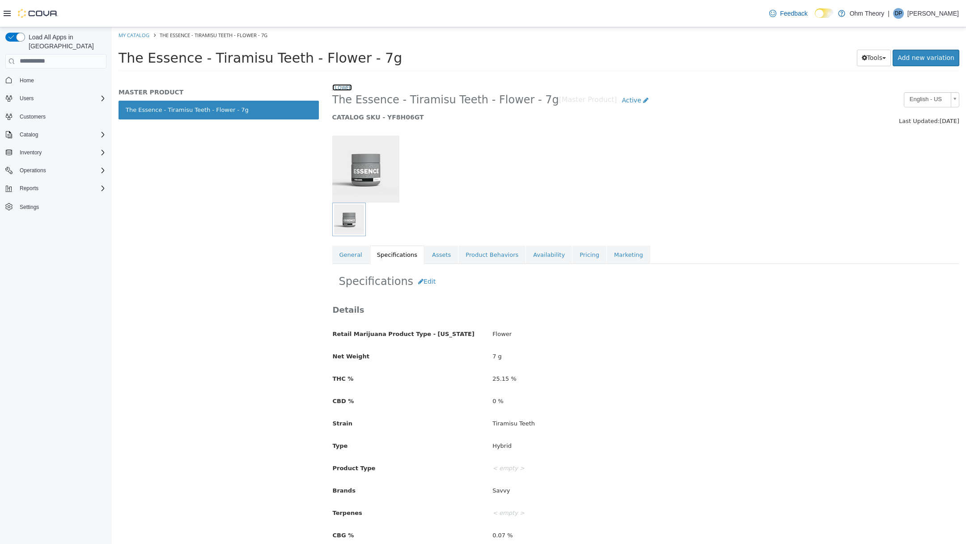
click at [344, 86] on link "Flower" at bounding box center [342, 87] width 20 height 7
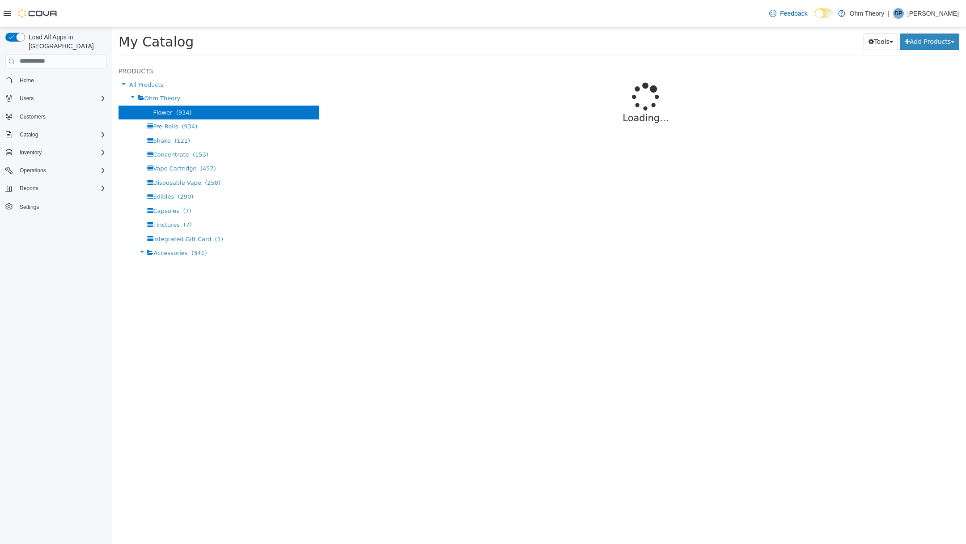
select select "**********"
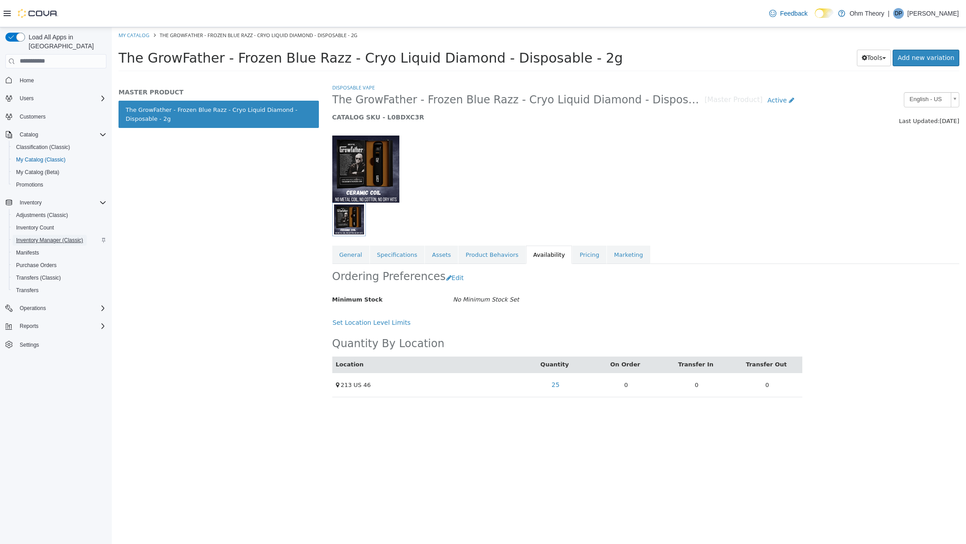
click at [25, 237] on span "Inventory Manager (Classic)" at bounding box center [49, 240] width 67 height 7
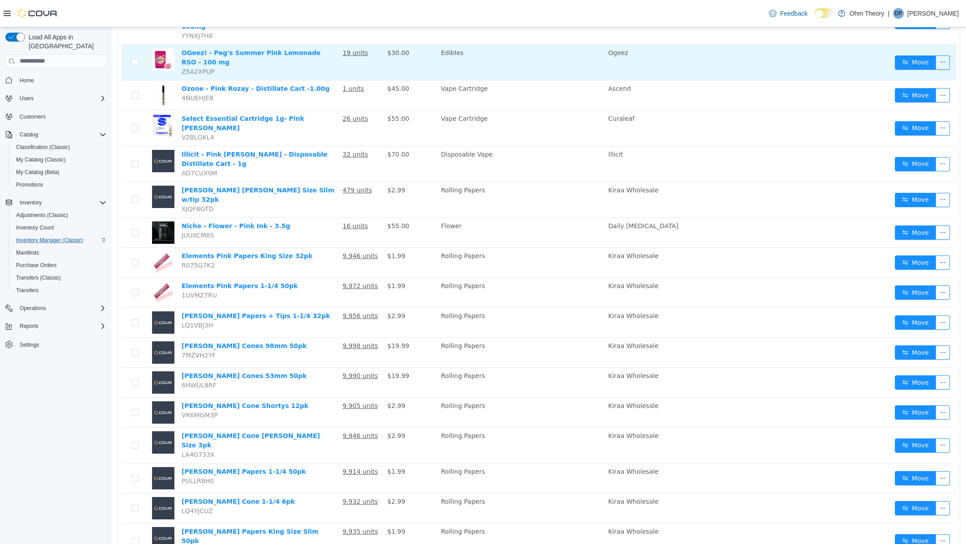
scroll to position [310, 0]
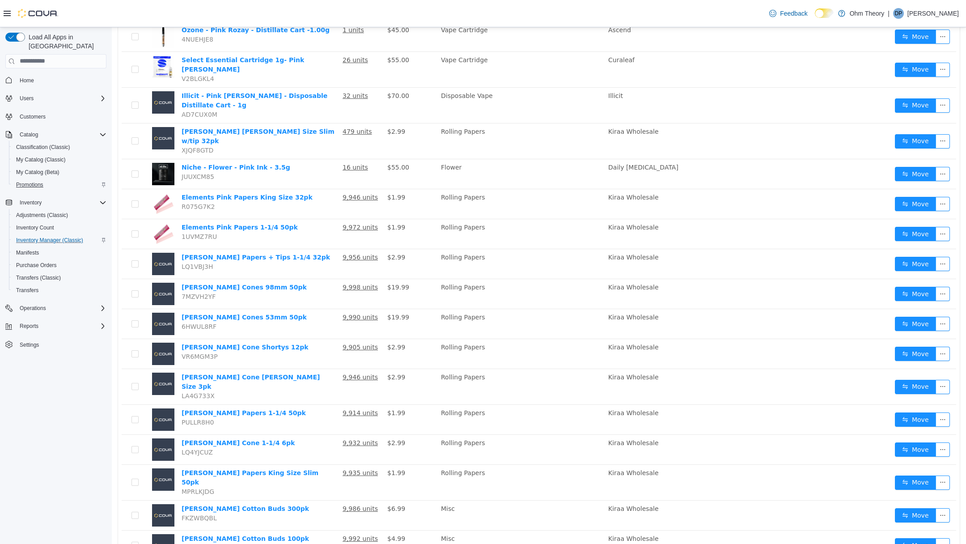
type input "*********"
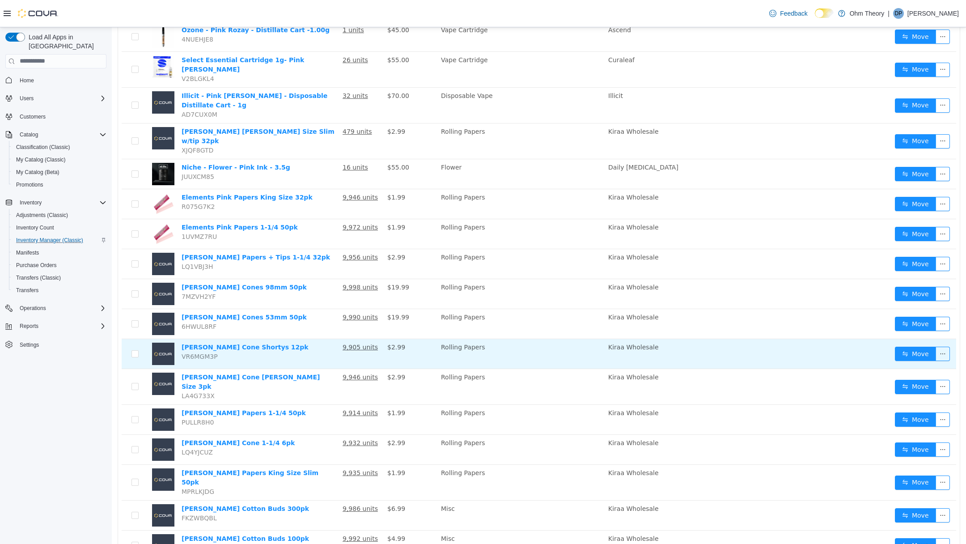
scroll to position [0, 0]
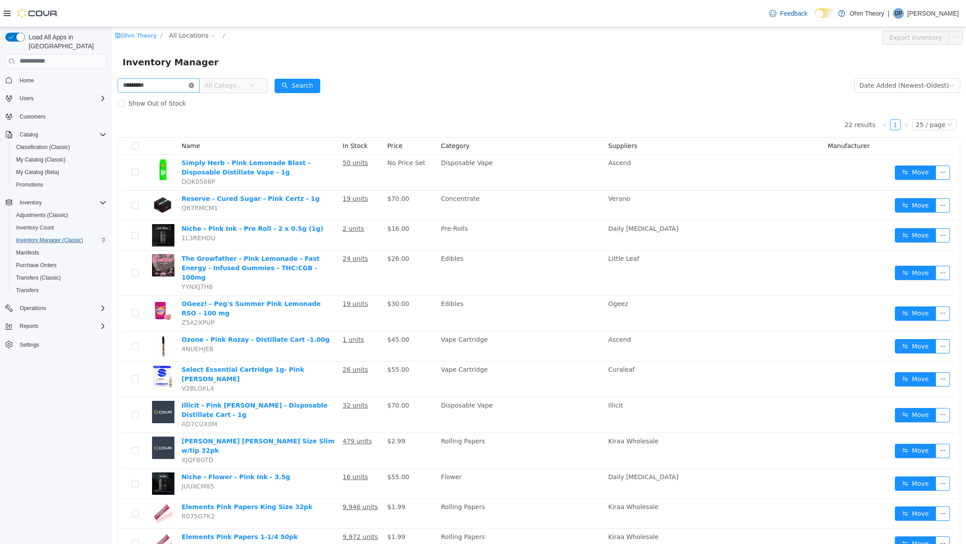
click at [194, 84] on icon "icon: close-circle" at bounding box center [191, 84] width 5 height 5
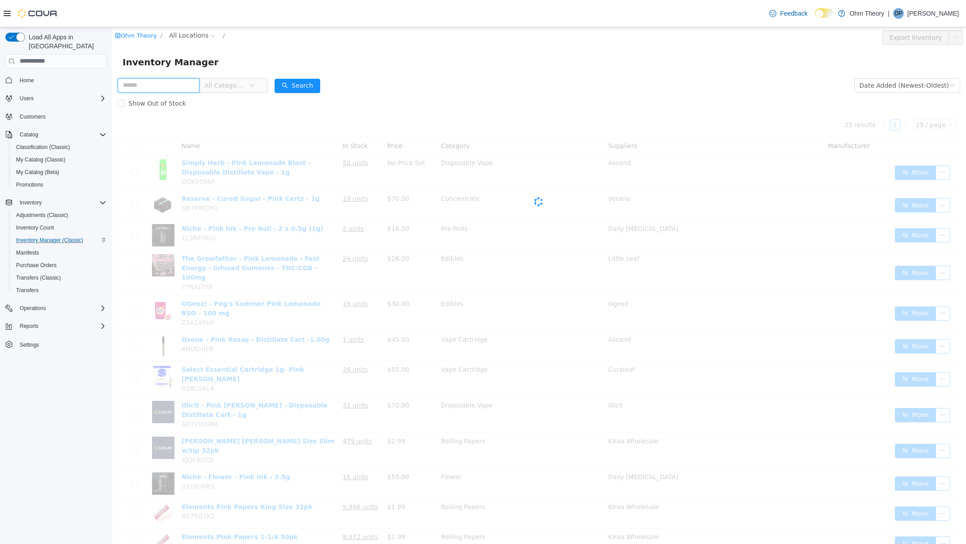
click at [155, 84] on input "text" at bounding box center [159, 85] width 82 height 14
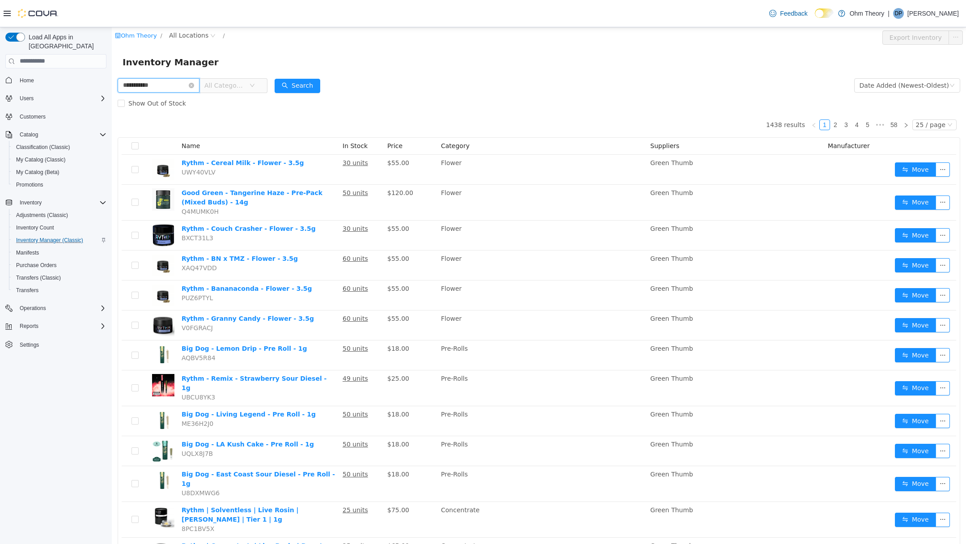
type input "**********"
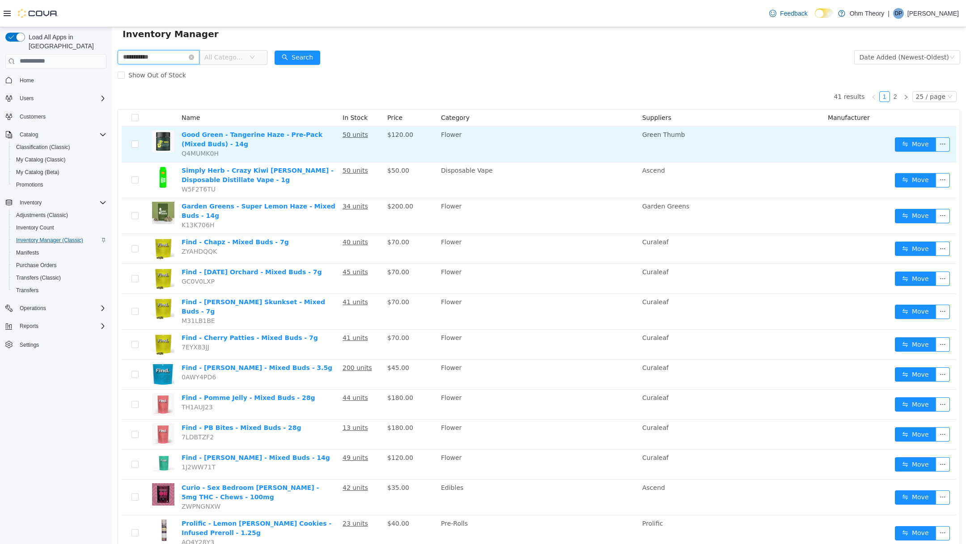
scroll to position [29, 0]
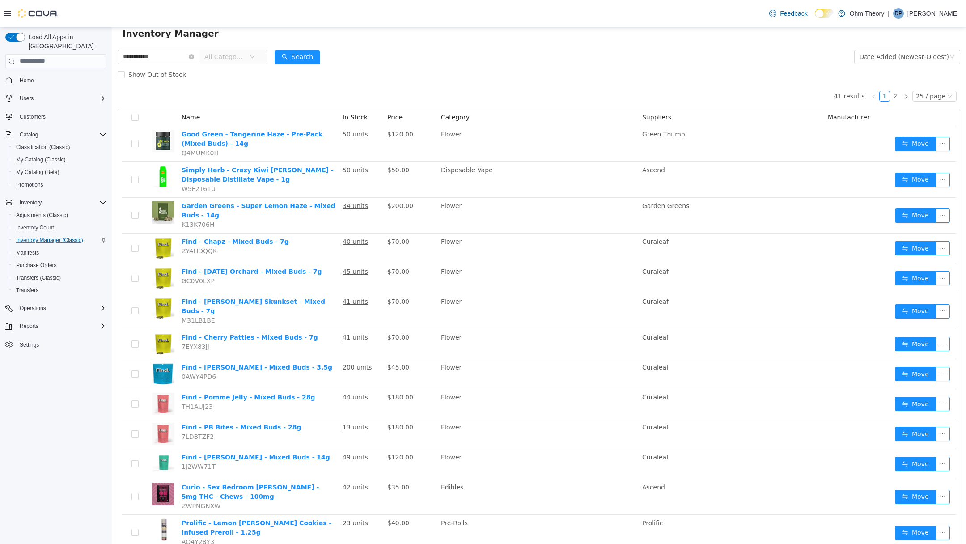
click at [240, 61] on span "All Categories" at bounding box center [226, 56] width 45 height 13
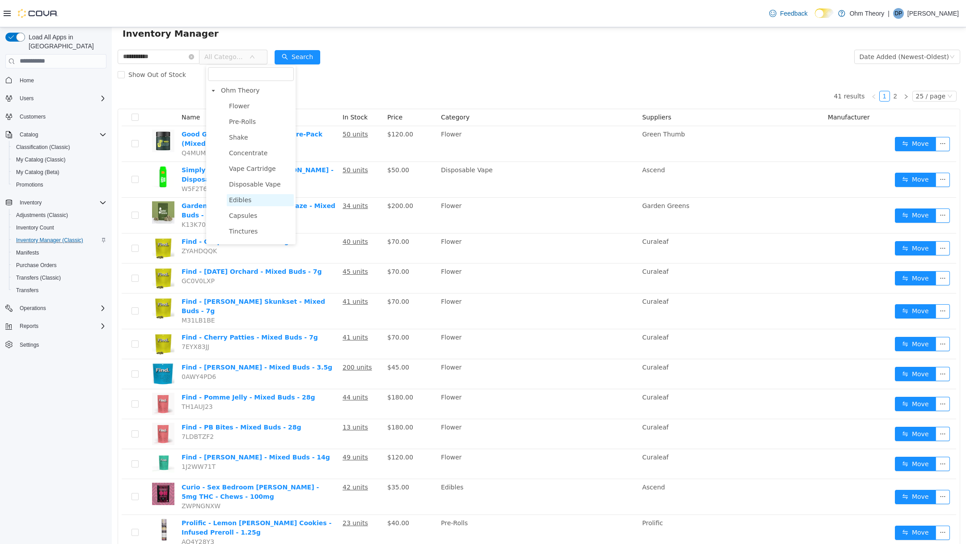
click at [251, 195] on span "Edibles" at bounding box center [260, 200] width 67 height 12
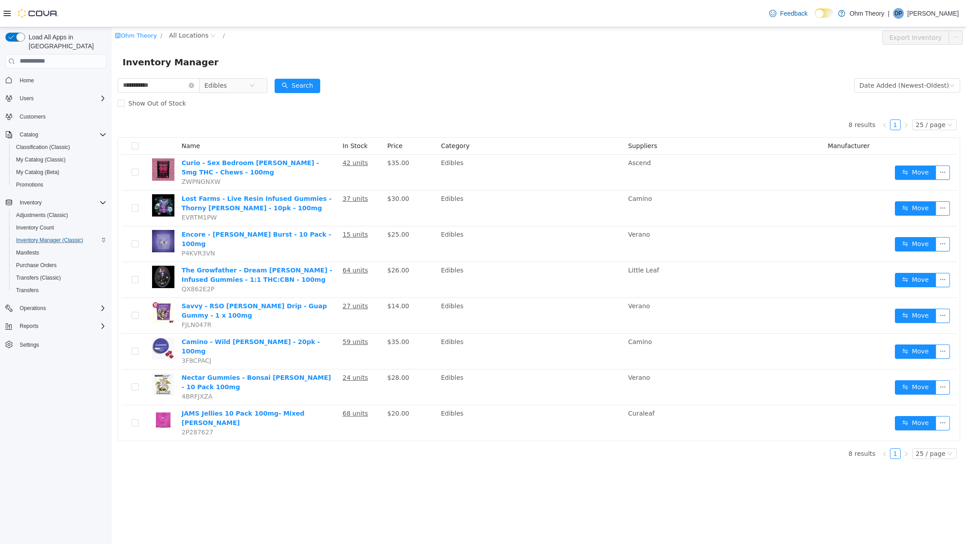
scroll to position [0, 0]
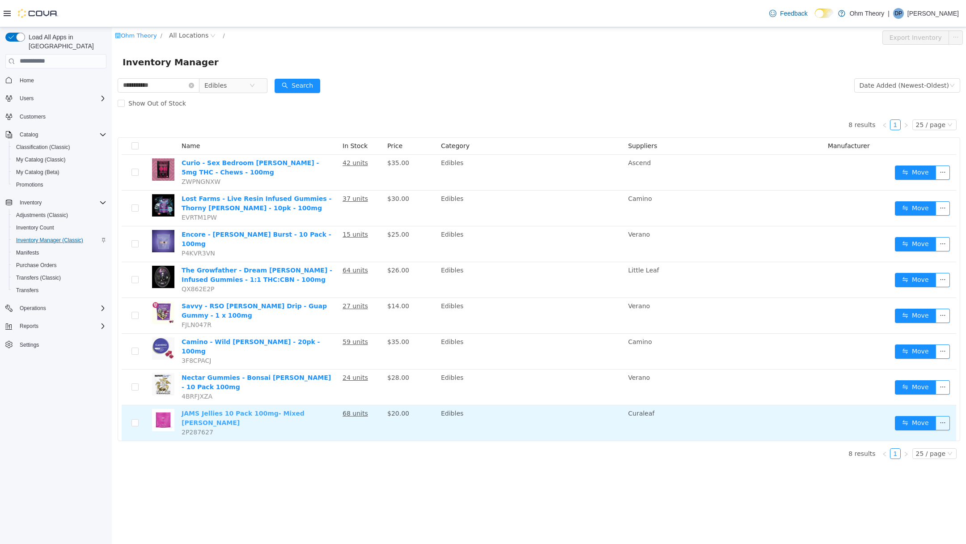
click at [247, 409] on link "JAMS Jellies 10 Pack 100mg- Mixed [PERSON_NAME]" at bounding box center [243, 417] width 123 height 17
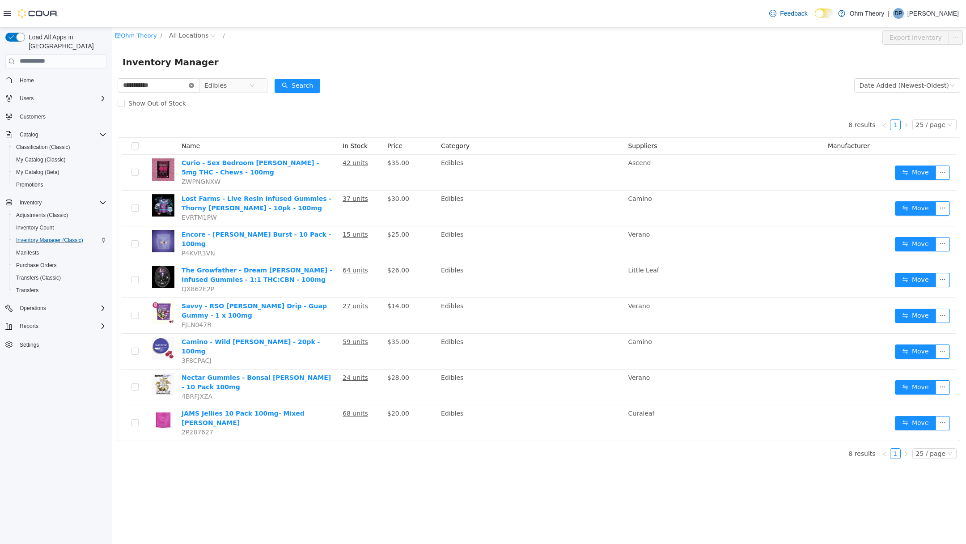
click at [194, 86] on icon "icon: close-circle" at bounding box center [191, 84] width 5 height 5
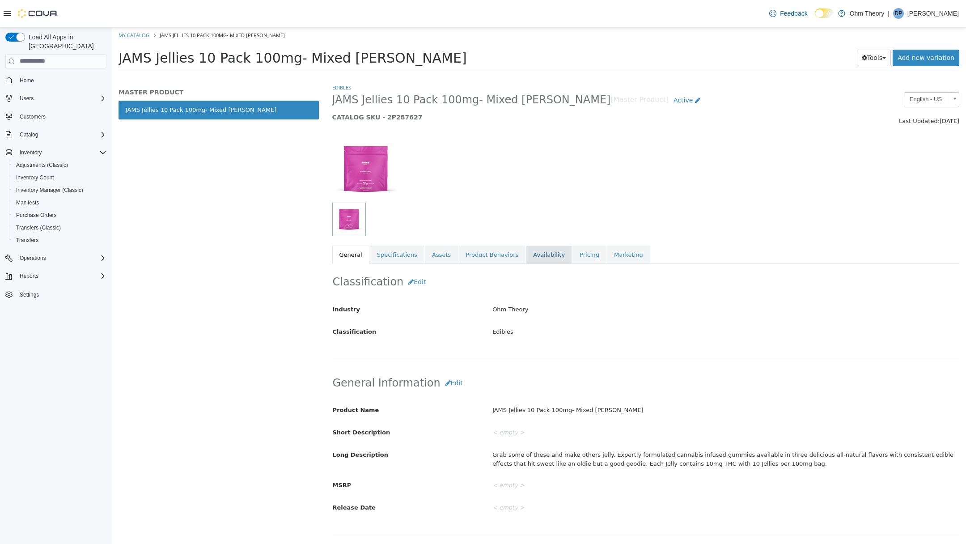
click at [542, 258] on link "Availability" at bounding box center [549, 254] width 46 height 19
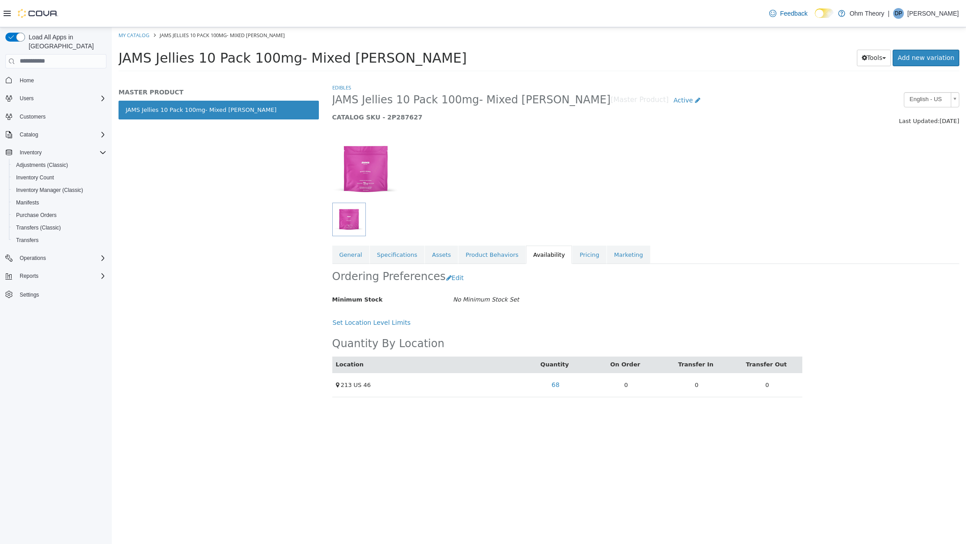
click at [338, 90] on li "Edibles" at bounding box center [341, 87] width 19 height 9
click at [339, 89] on link "Edibles" at bounding box center [341, 87] width 19 height 7
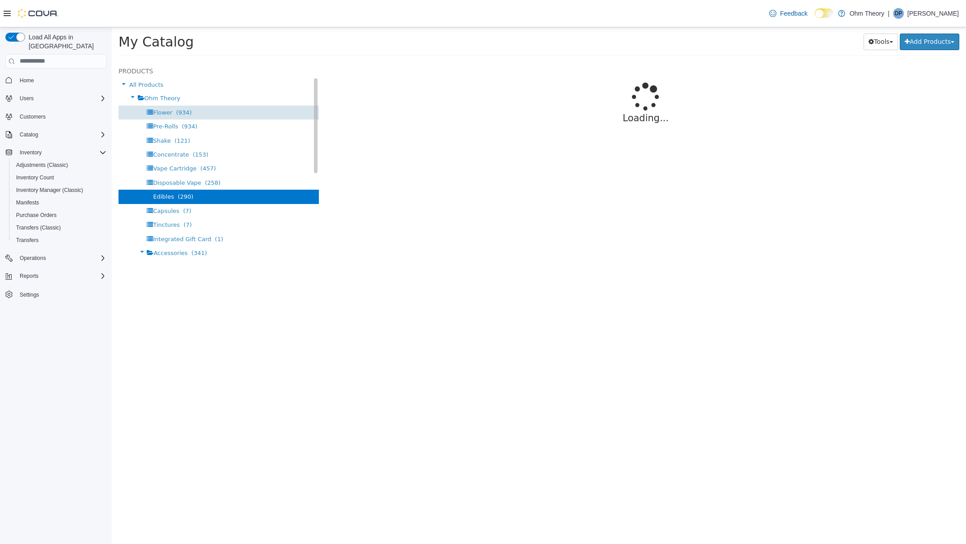
select select "**********"
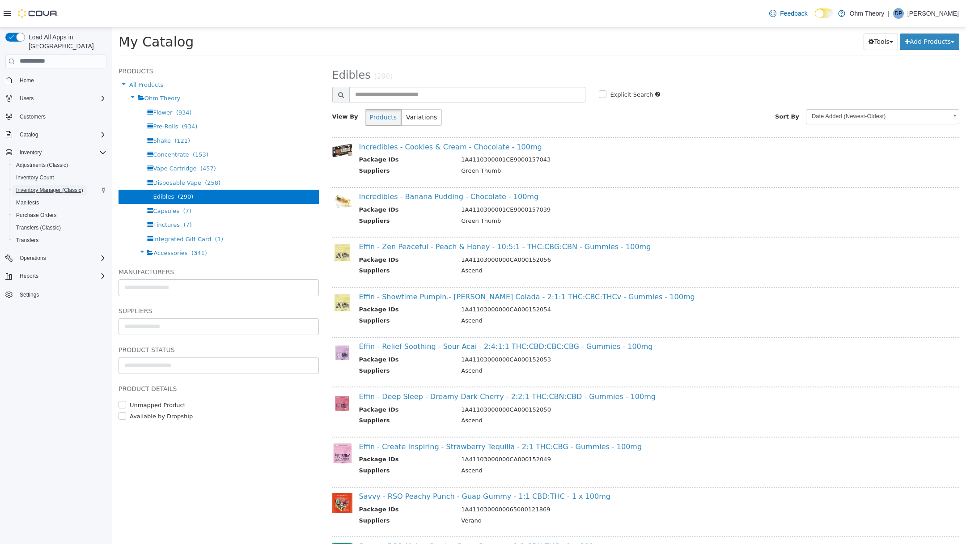
click at [39, 187] on span "Inventory Manager (Classic)" at bounding box center [49, 190] width 67 height 7
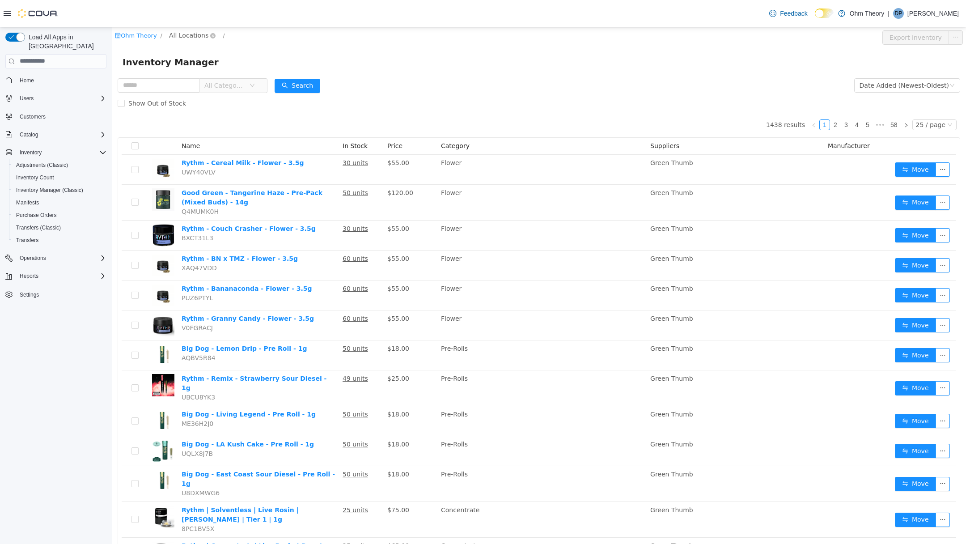
click at [186, 32] on span "All Locations" at bounding box center [188, 35] width 39 height 10
click at [214, 84] on span "213 US 46" at bounding box center [204, 83] width 33 height 7
click at [247, 41] on div "All Rooms" at bounding box center [241, 36] width 31 height 13
click at [257, 92] on li "Pending Deliveries" at bounding box center [246, 98] width 54 height 14
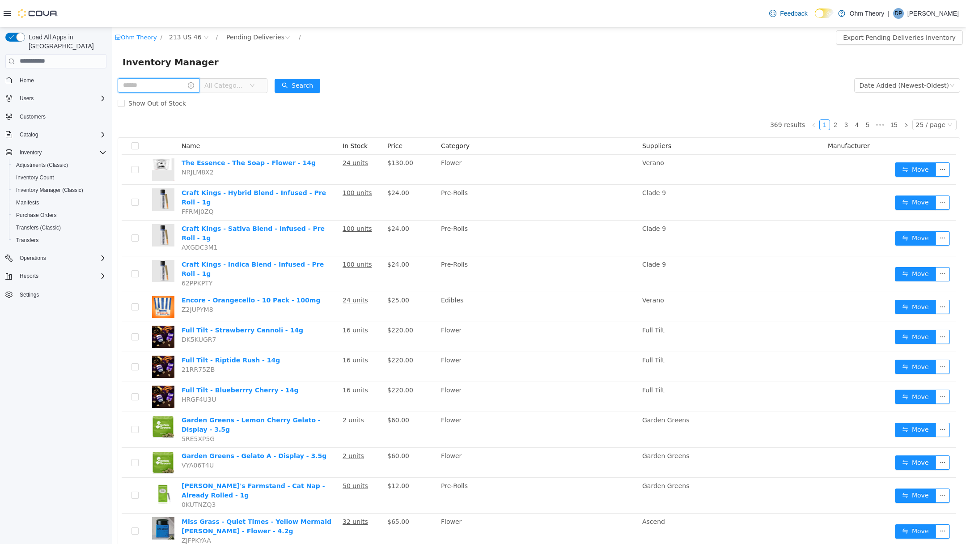
click at [149, 86] on input "text" at bounding box center [159, 85] width 82 height 14
type input "*****"
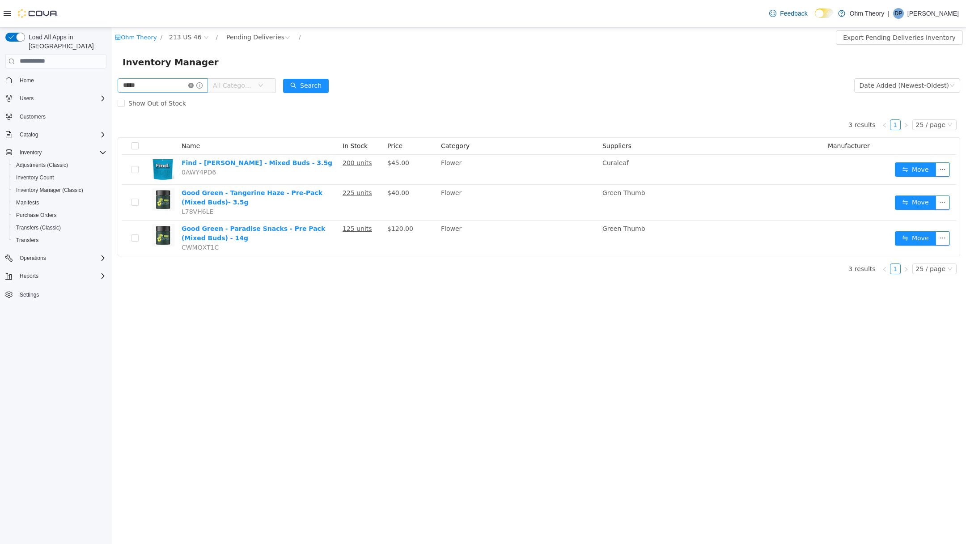
click at [194, 84] on icon "icon: close-circle" at bounding box center [190, 84] width 5 height 5
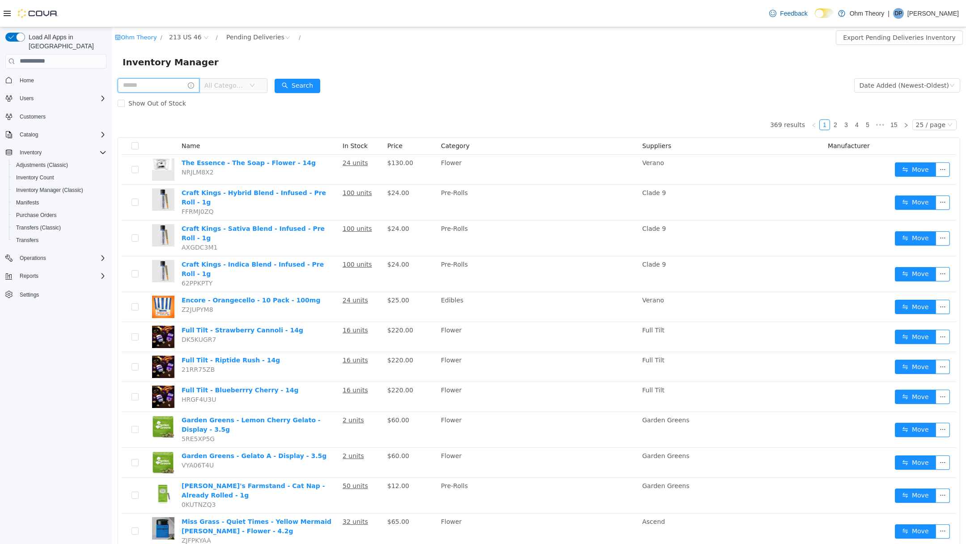
click at [159, 85] on input "text" at bounding box center [159, 85] width 82 height 14
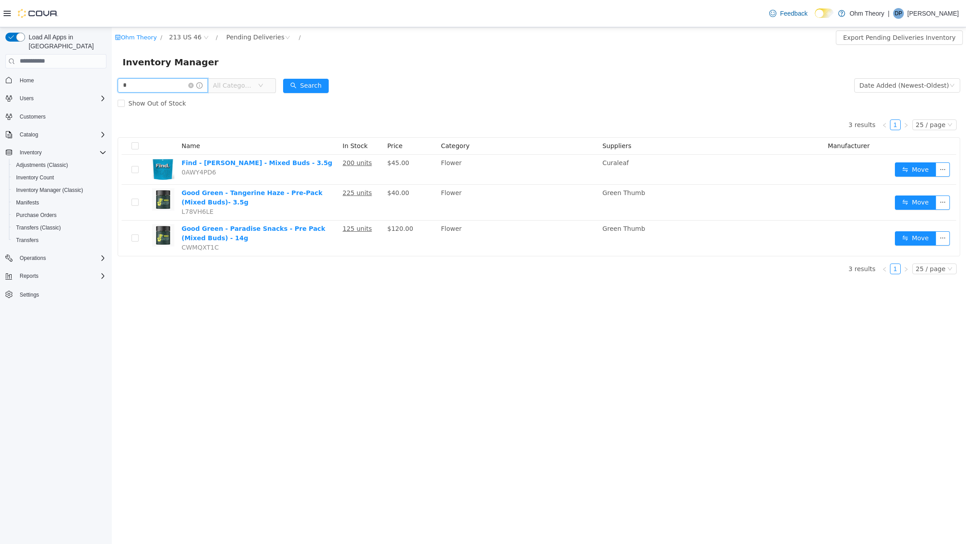
type input "*"
